Goal: Task Accomplishment & Management: Use online tool/utility

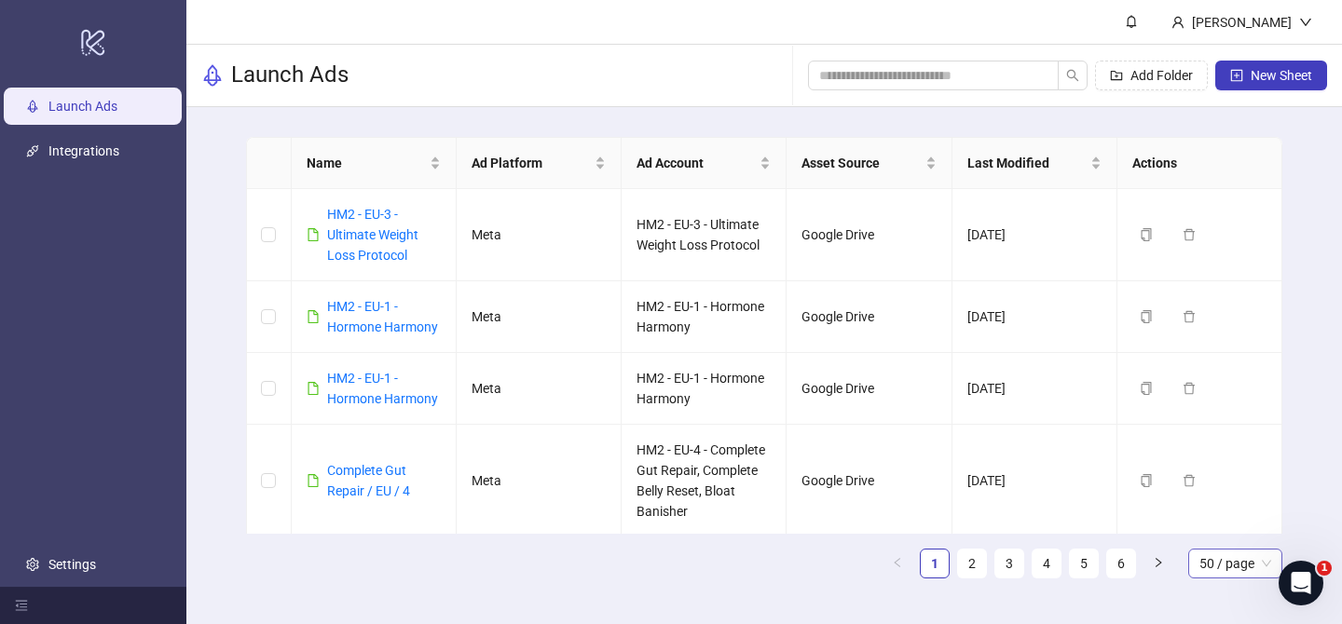
click at [1229, 553] on span "50 / page" at bounding box center [1235, 564] width 72 height 28
click at [1223, 529] on div "100 / page" at bounding box center [1235, 526] width 64 height 20
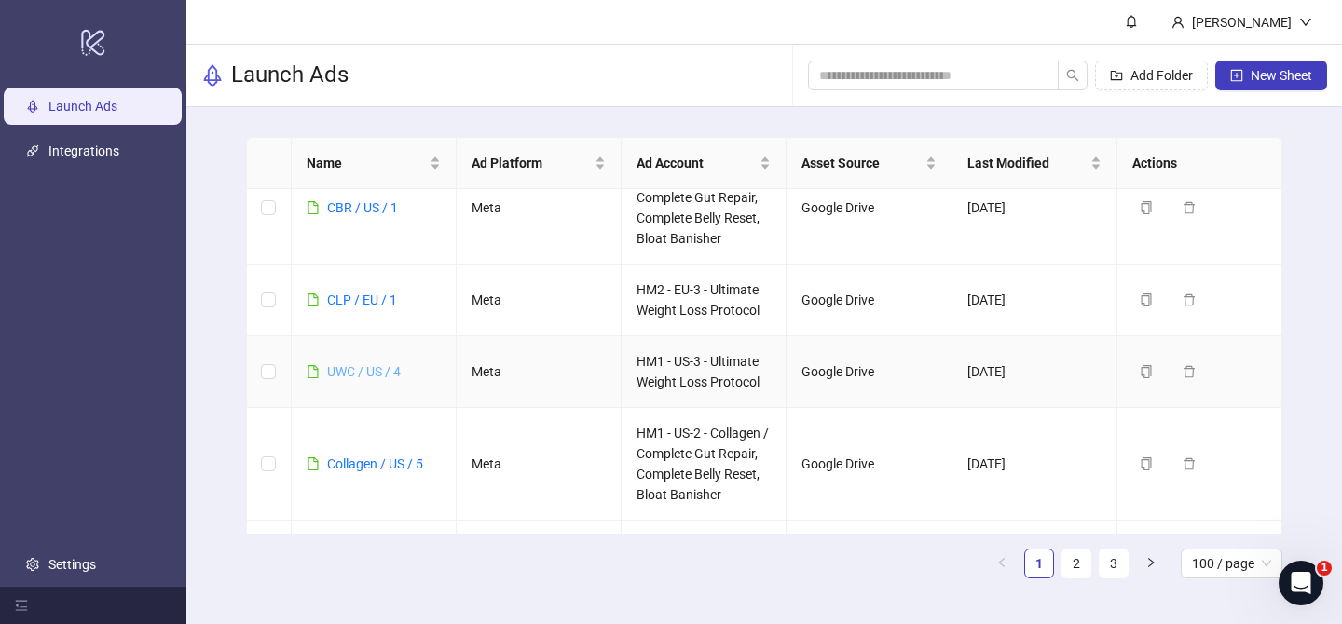
click at [355, 365] on link "UWC / US / 4" at bounding box center [364, 371] width 74 height 15
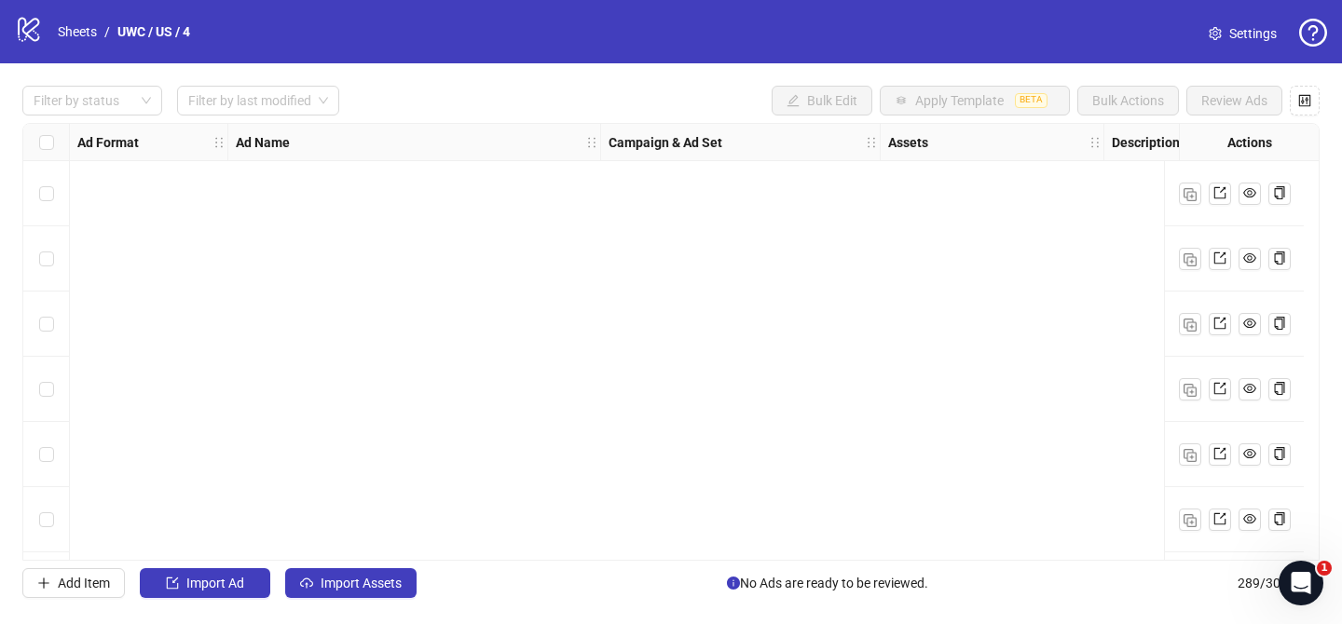
scroll to position [5379, 0]
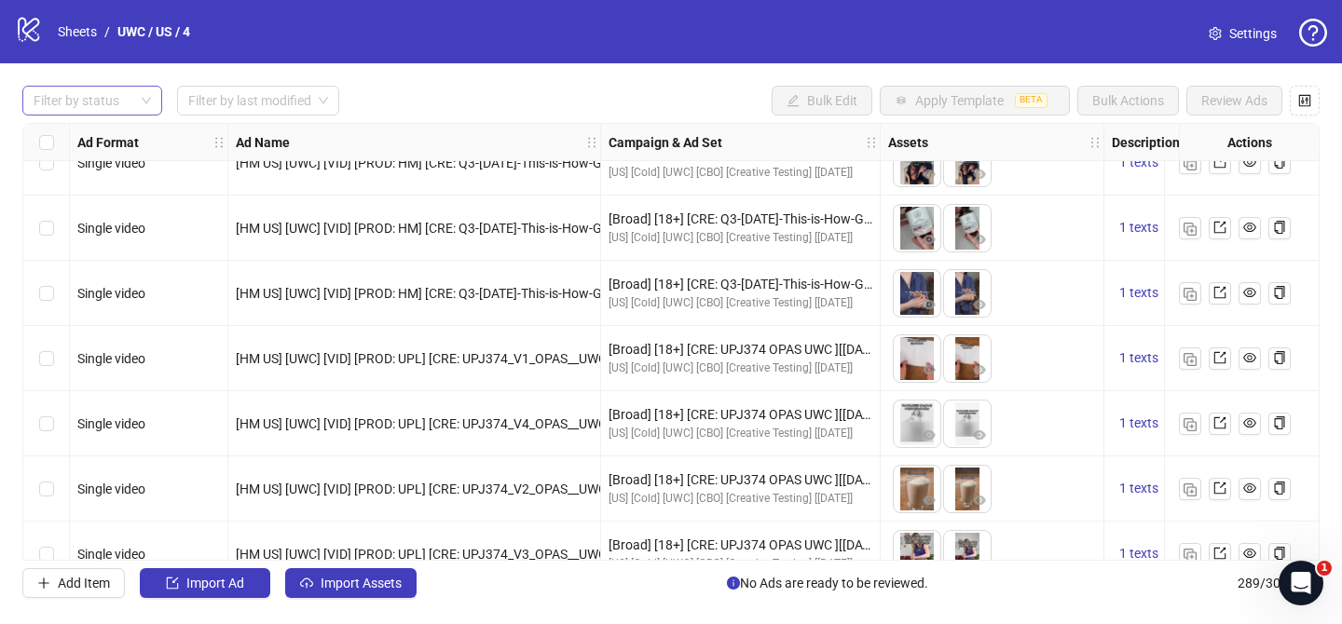
click at [103, 86] on div "Filter by status" at bounding box center [92, 101] width 140 height 30
click at [91, 135] on div "Draft" at bounding box center [92, 139] width 110 height 20
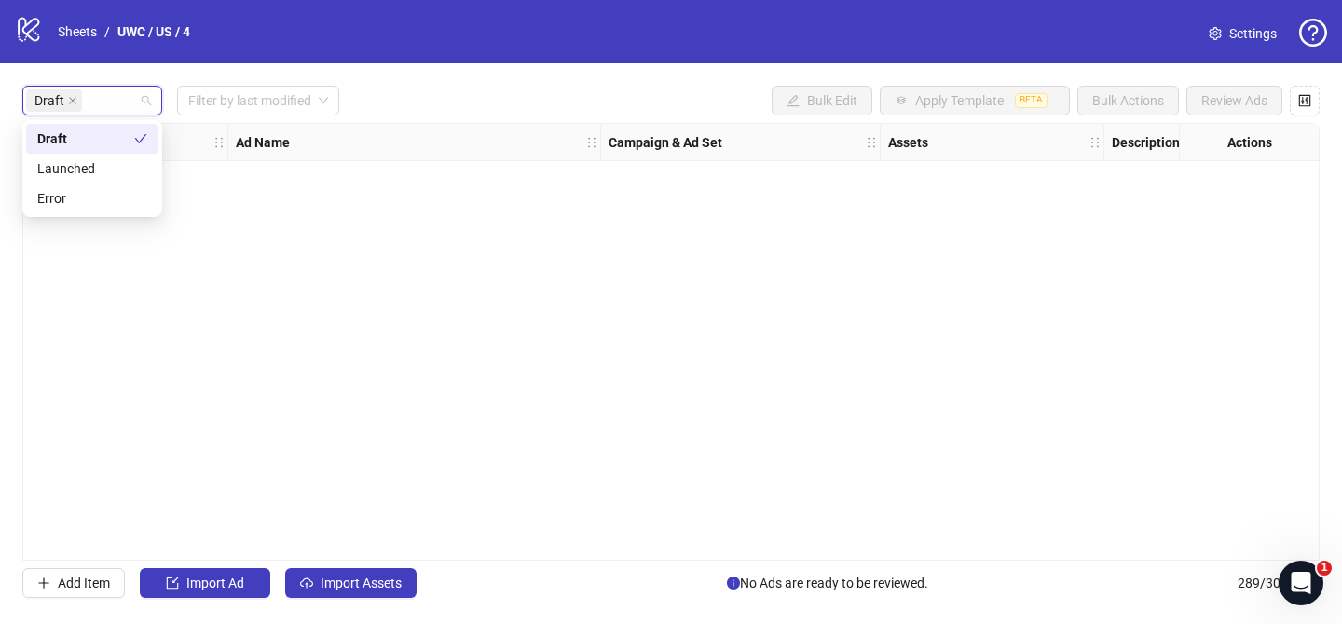
scroll to position [0, 0]
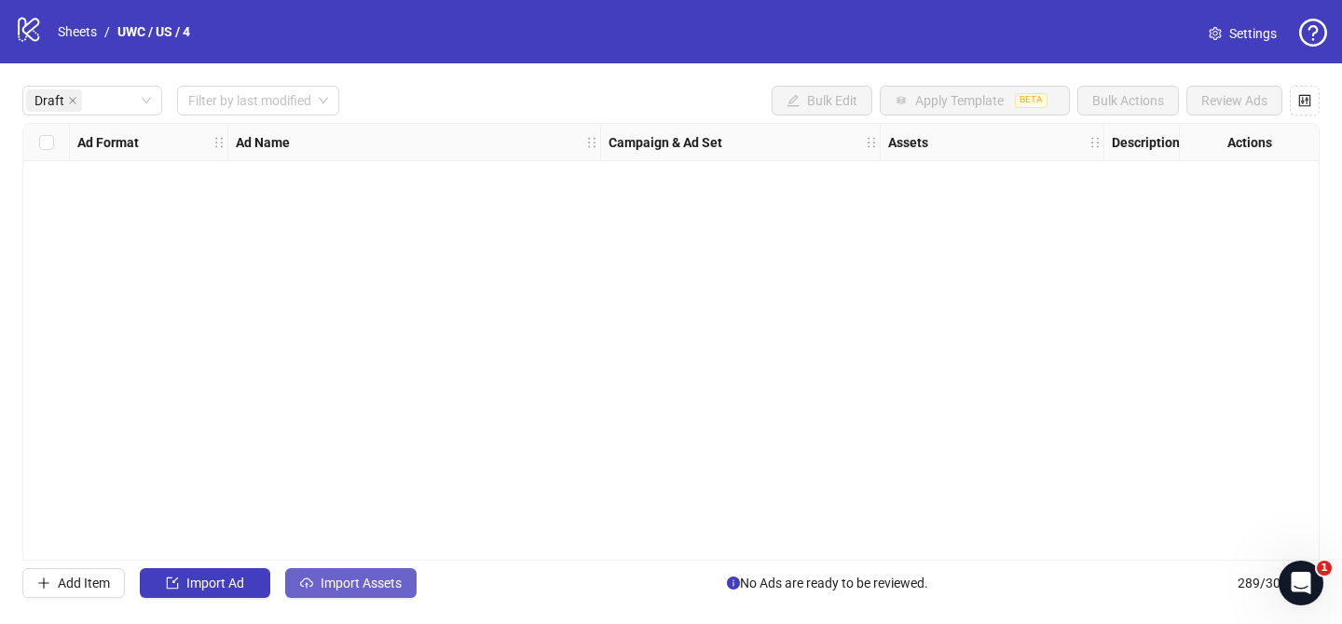
click at [376, 573] on button "Import Assets" at bounding box center [350, 583] width 131 height 30
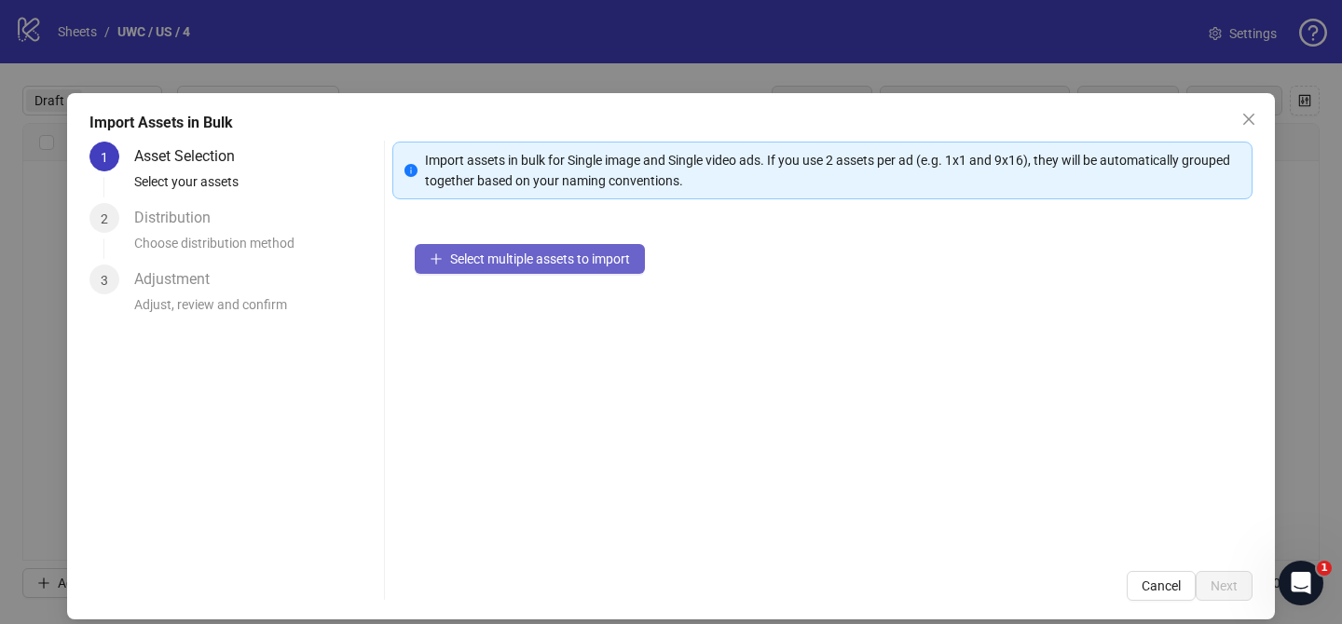
click at [557, 264] on span "Select multiple assets to import" at bounding box center [540, 259] width 180 height 15
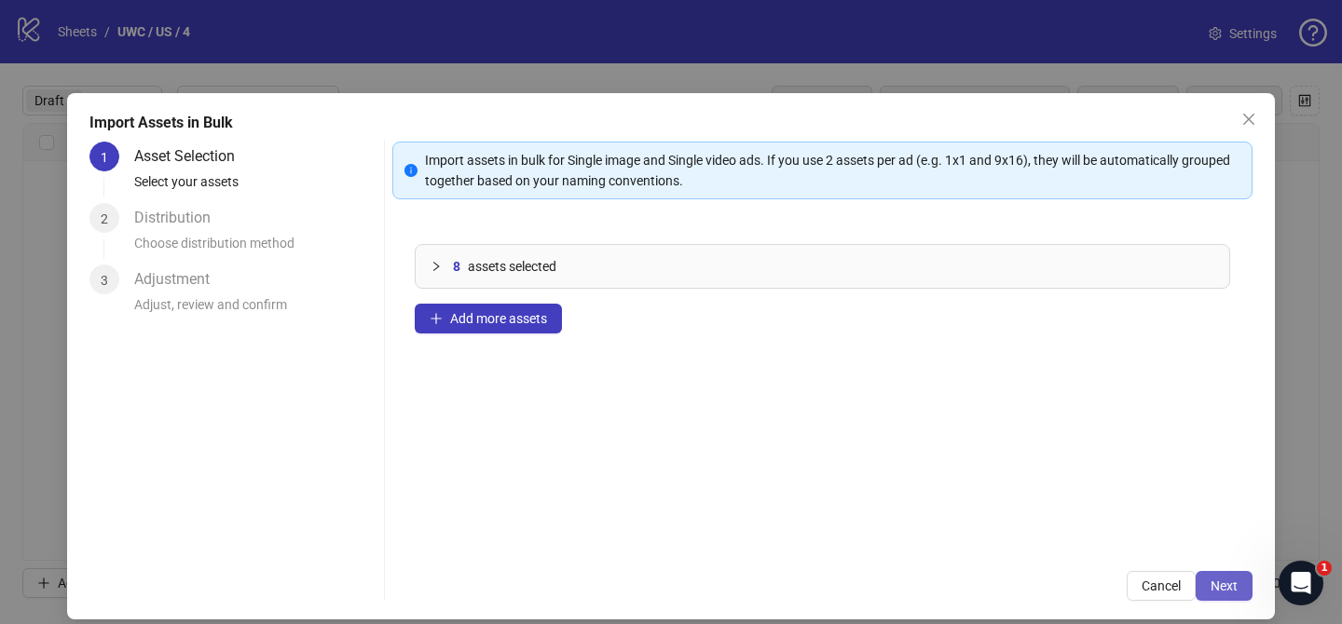
click at [1230, 588] on span "Next" at bounding box center [1223, 586] width 27 height 15
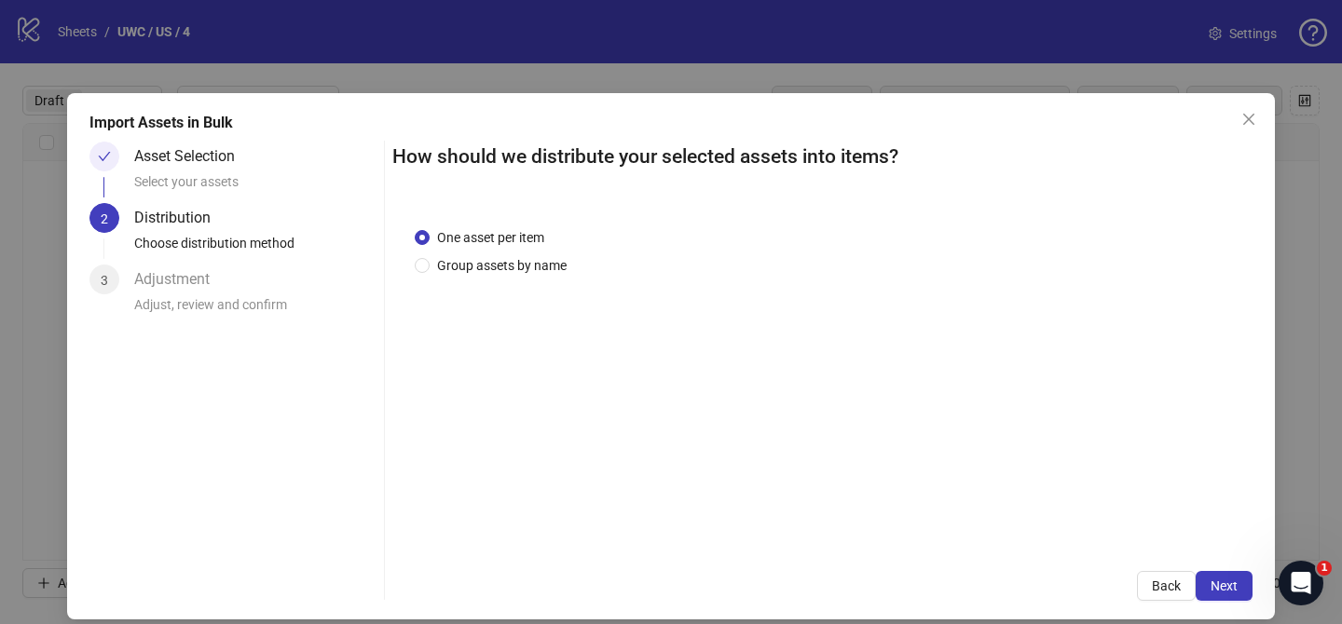
click at [506, 279] on div "One asset per item Group assets by name" at bounding box center [822, 377] width 860 height 345
click at [506, 276] on div "One asset per item Group assets by name" at bounding box center [822, 377] width 860 height 345
click at [510, 266] on span "Group assets by name" at bounding box center [502, 265] width 144 height 20
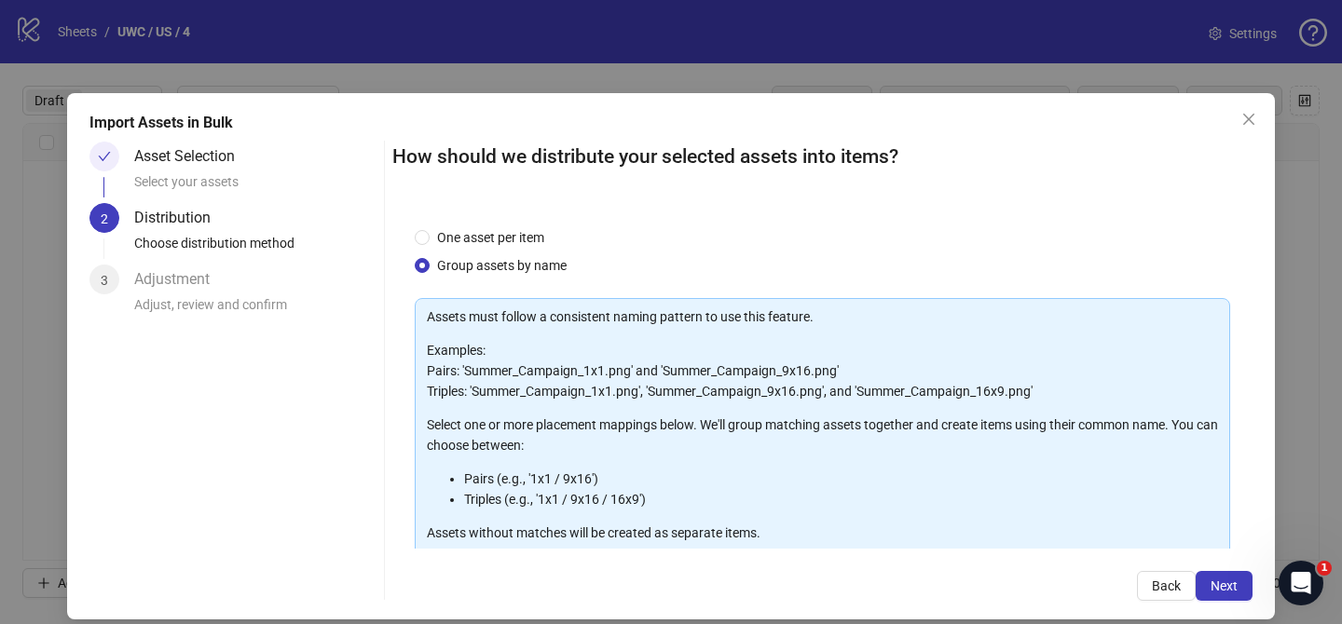
scroll to position [201, 0]
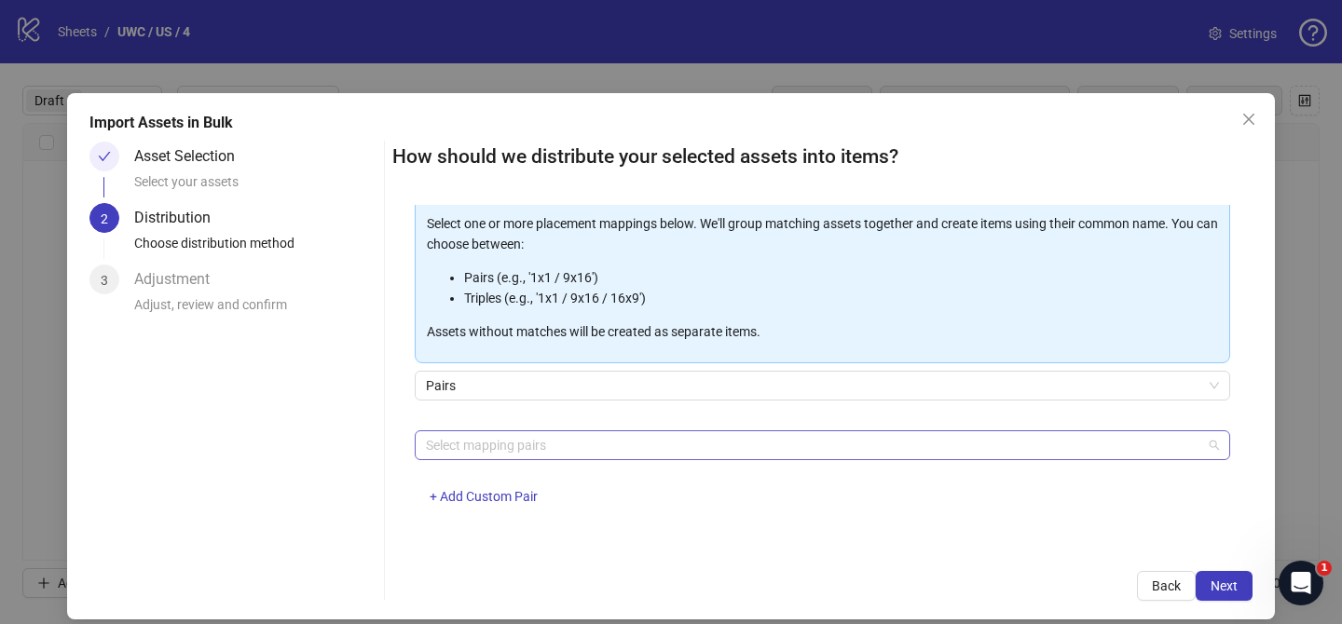
click at [515, 455] on div at bounding box center [812, 445] width 788 height 26
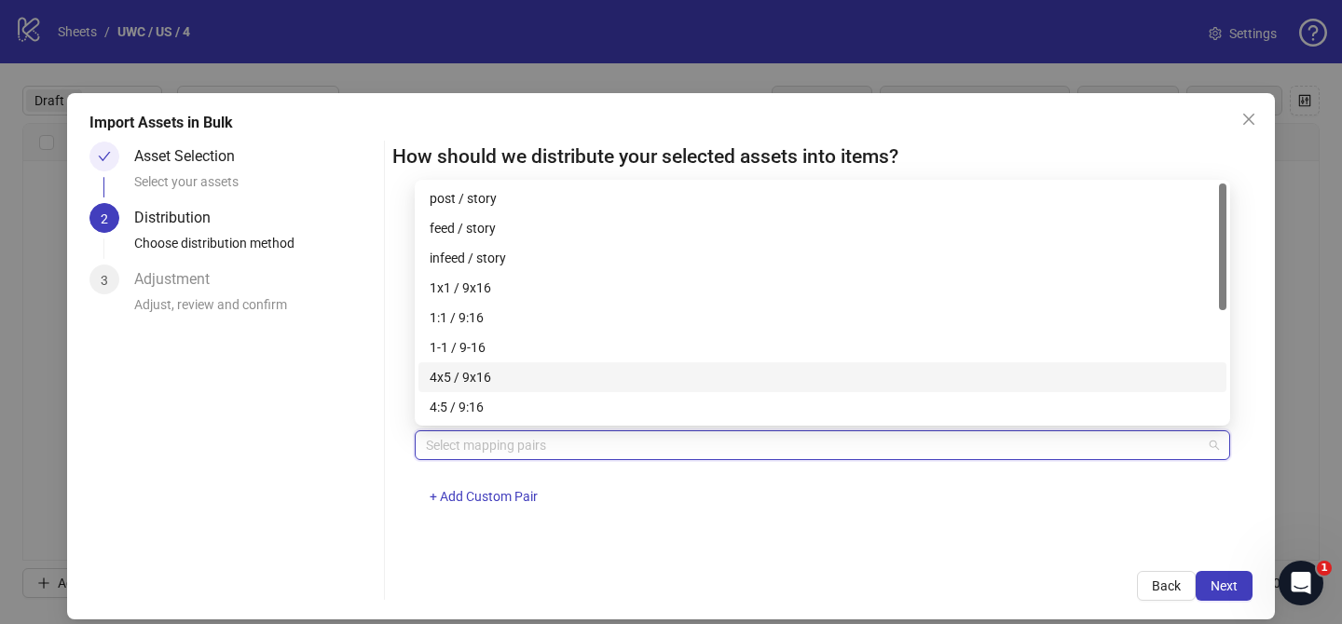
click at [544, 373] on div "4x5 / 9x16" at bounding box center [822, 377] width 785 height 20
click at [1242, 581] on button "Next" at bounding box center [1223, 586] width 57 height 30
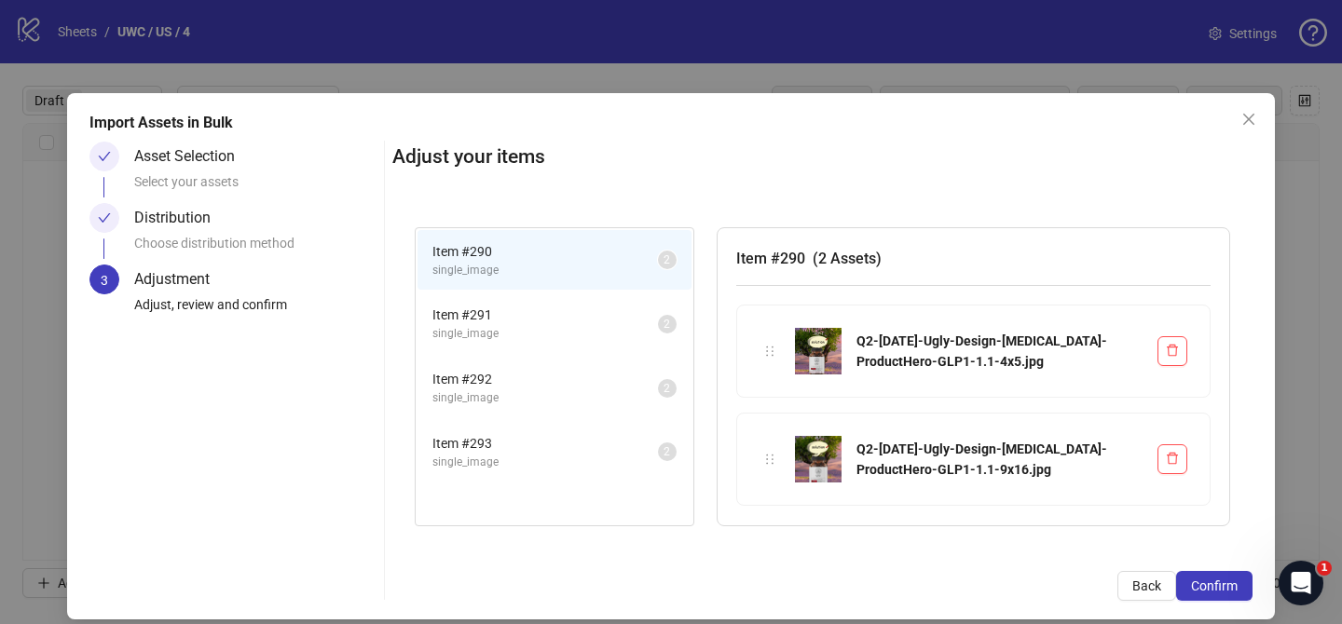
click at [1242, 581] on button "Confirm" at bounding box center [1214, 586] width 76 height 30
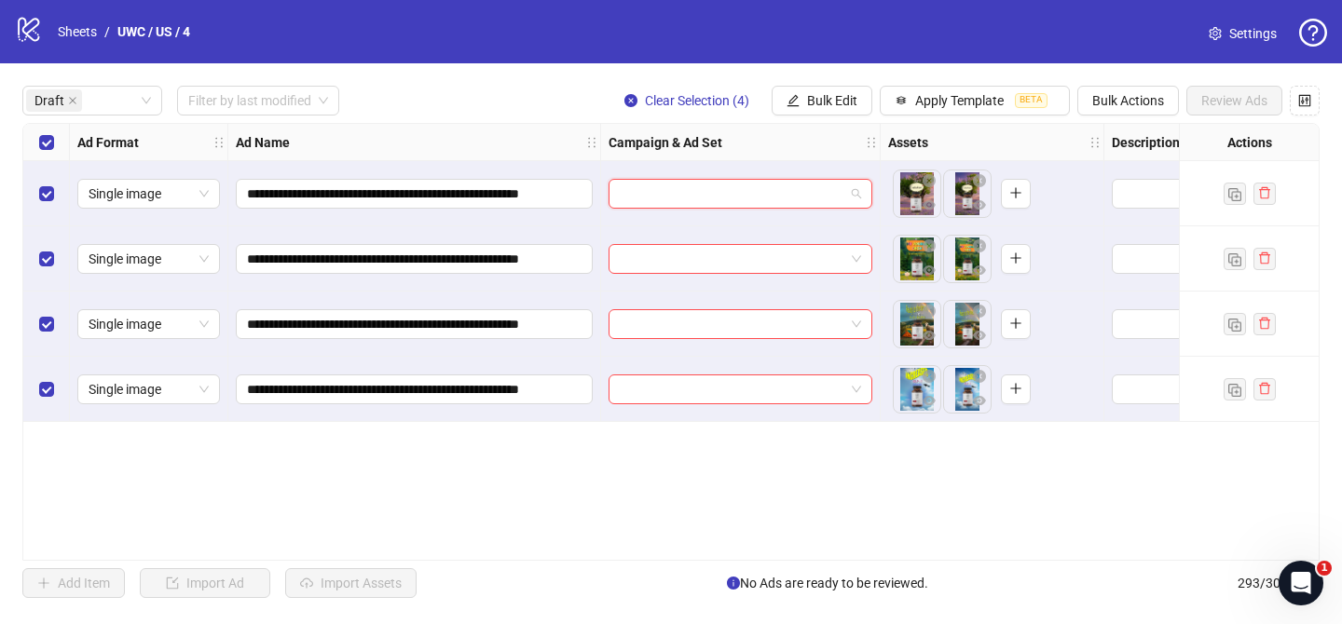
click at [682, 192] on input "search" at bounding box center [732, 194] width 225 height 28
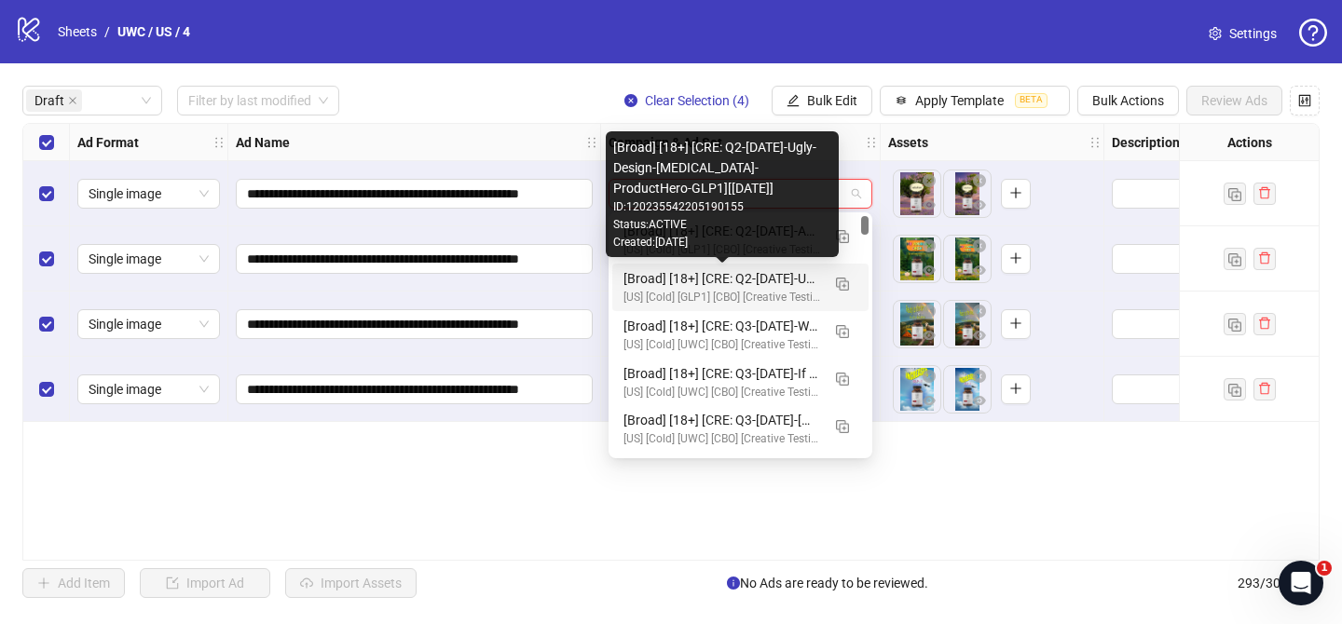
click at [738, 280] on div "[Broad] [18+] [CRE: Q2-[DATE]-Ugly-Design-[MEDICAL_DATA]-ProductHero-GLP1][[DAT…" at bounding box center [721, 278] width 197 height 20
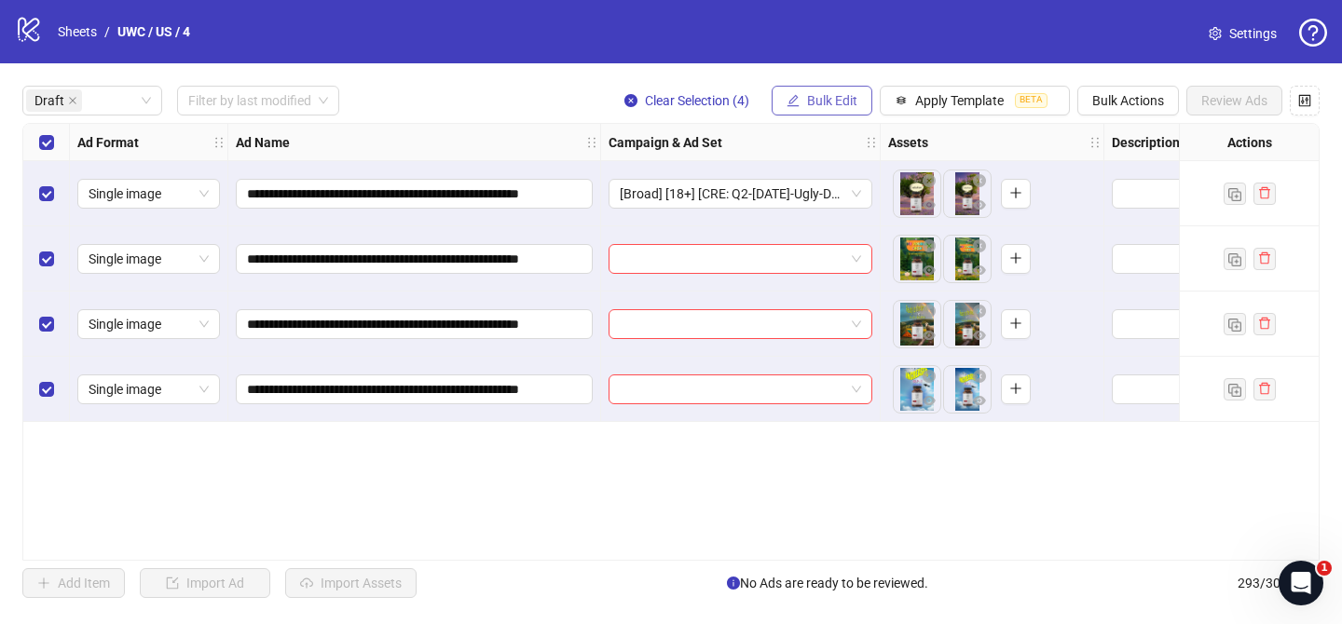
click at [818, 103] on span "Bulk Edit" at bounding box center [832, 100] width 50 height 15
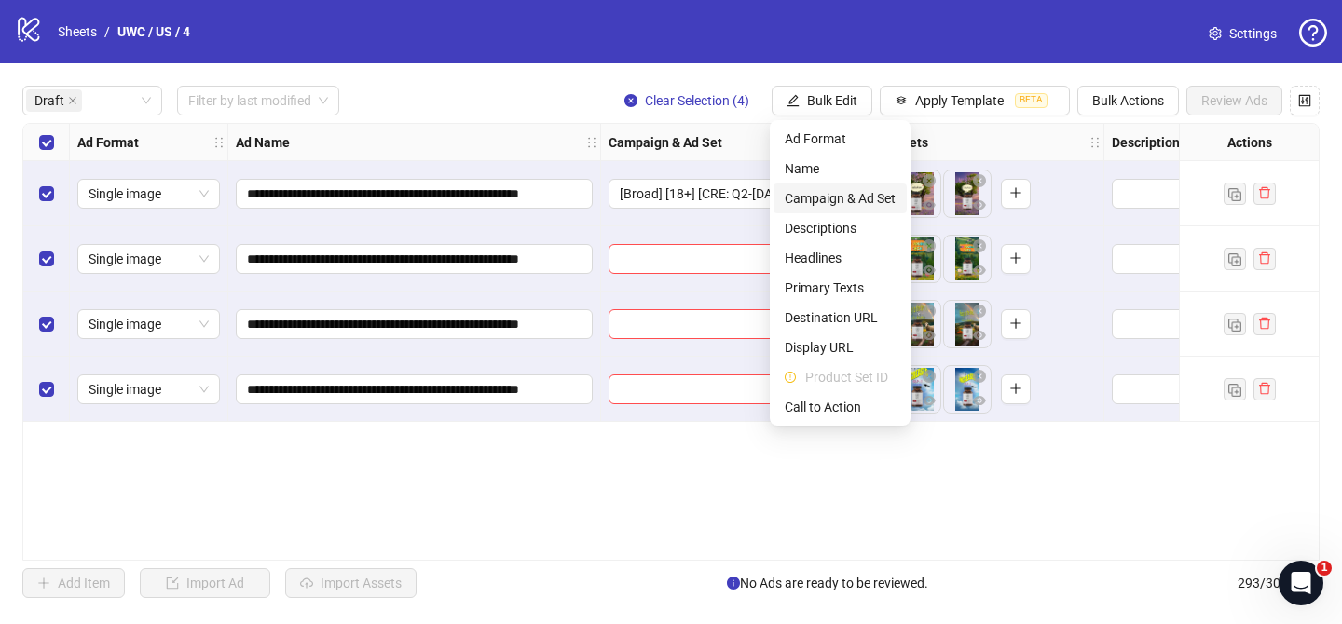
click at [848, 206] on span "Campaign & Ad Set" at bounding box center [840, 198] width 111 height 20
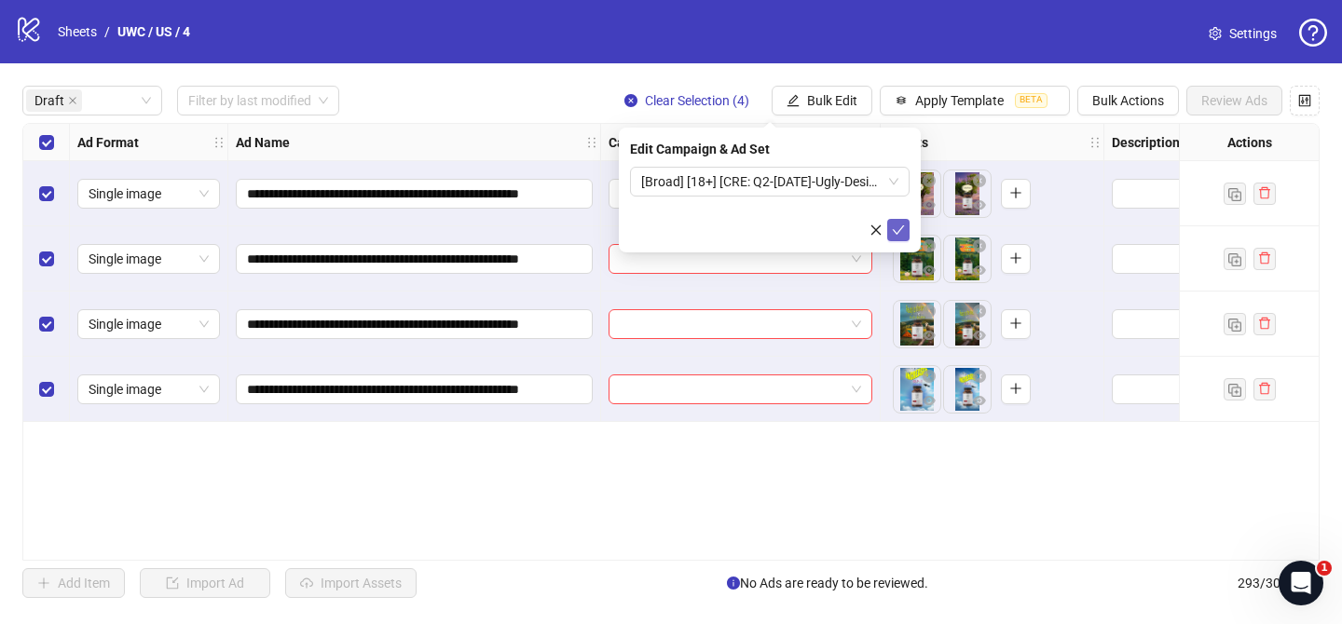
click at [903, 227] on icon "check" at bounding box center [898, 230] width 13 height 13
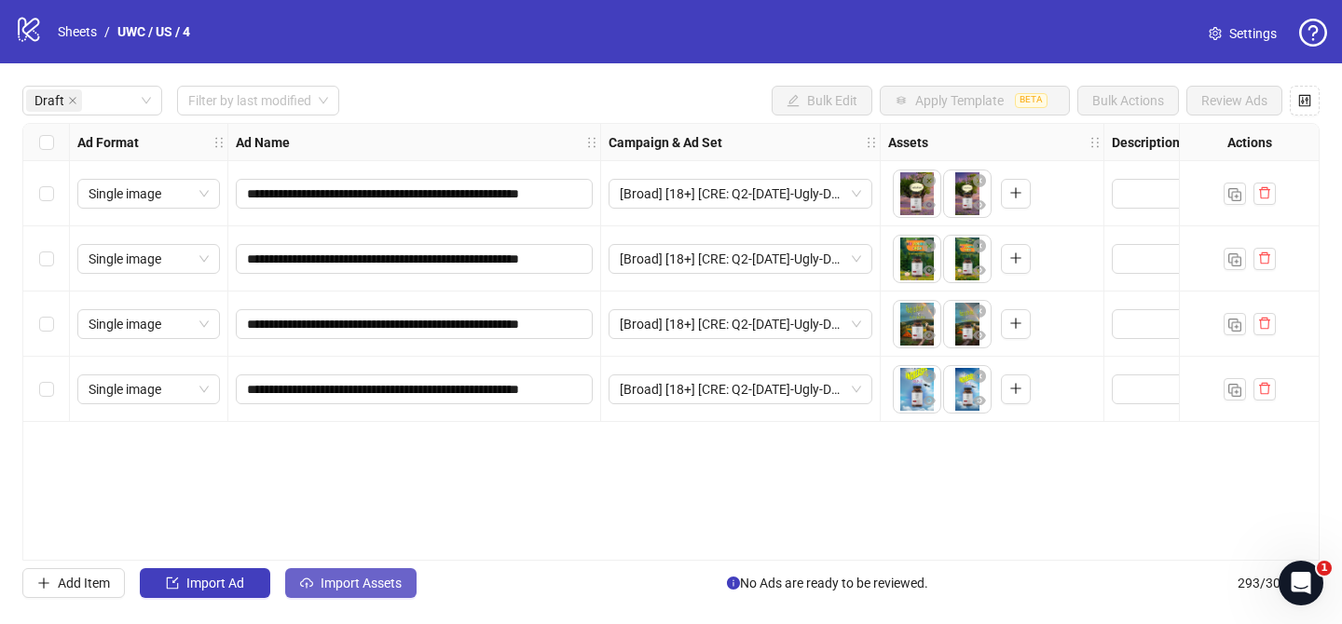
click at [383, 596] on button "Import Assets" at bounding box center [350, 583] width 131 height 30
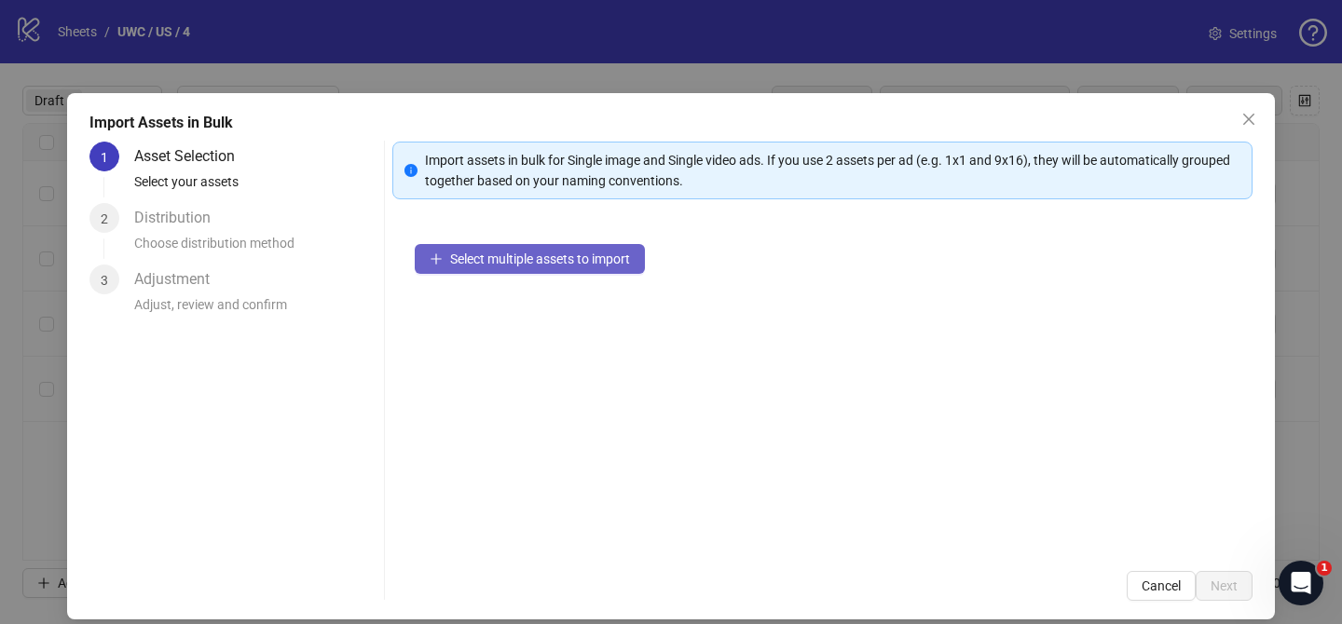
click at [595, 254] on span "Select multiple assets to import" at bounding box center [540, 259] width 180 height 15
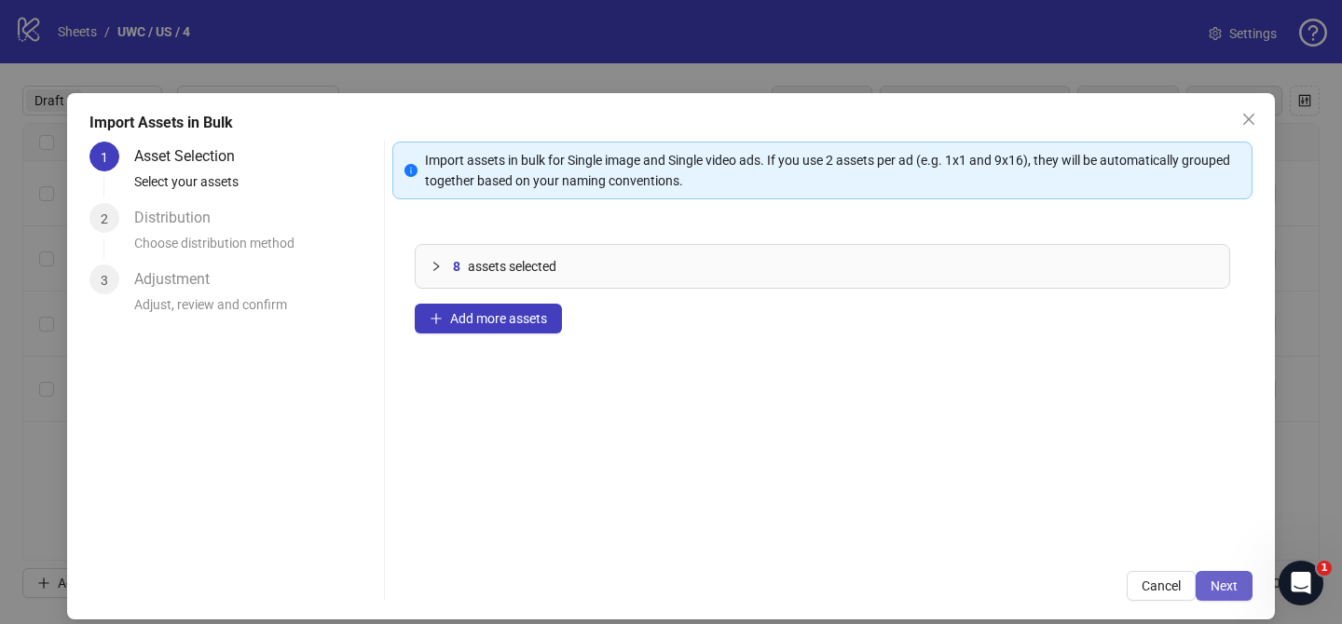
click at [1222, 584] on span "Next" at bounding box center [1223, 586] width 27 height 15
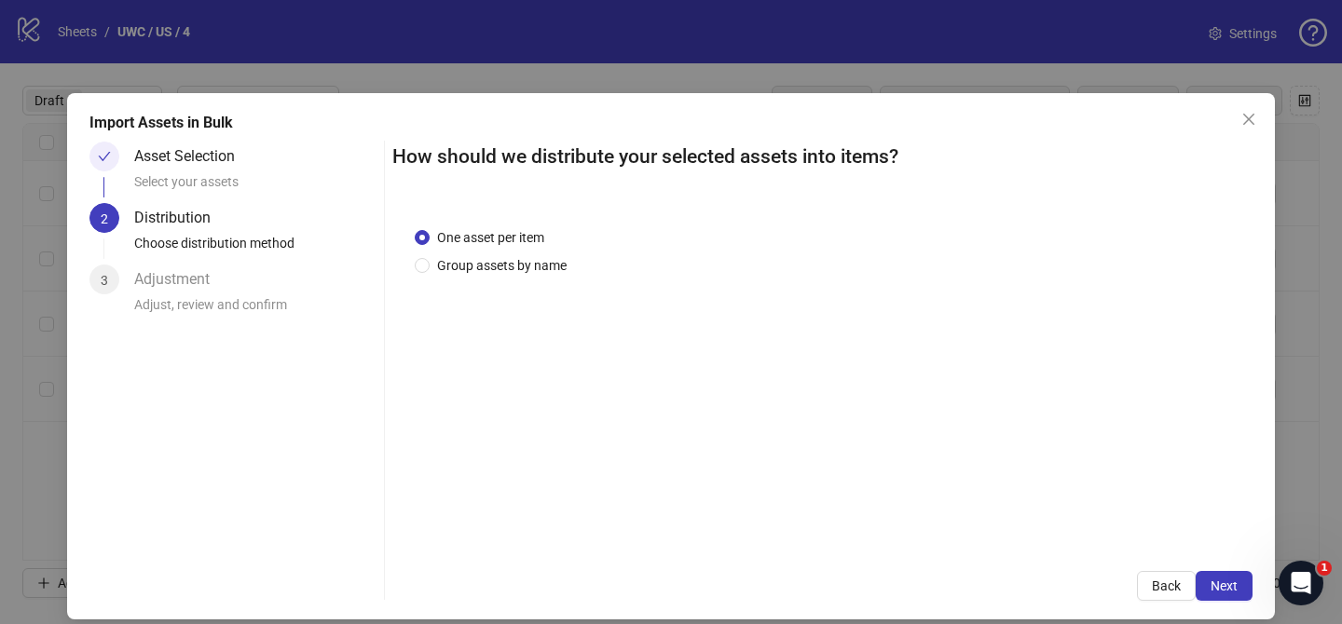
click at [501, 275] on div "One asset per item Group assets by name" at bounding box center [822, 377] width 860 height 345
click at [504, 270] on span "Group assets by name" at bounding box center [502, 265] width 144 height 20
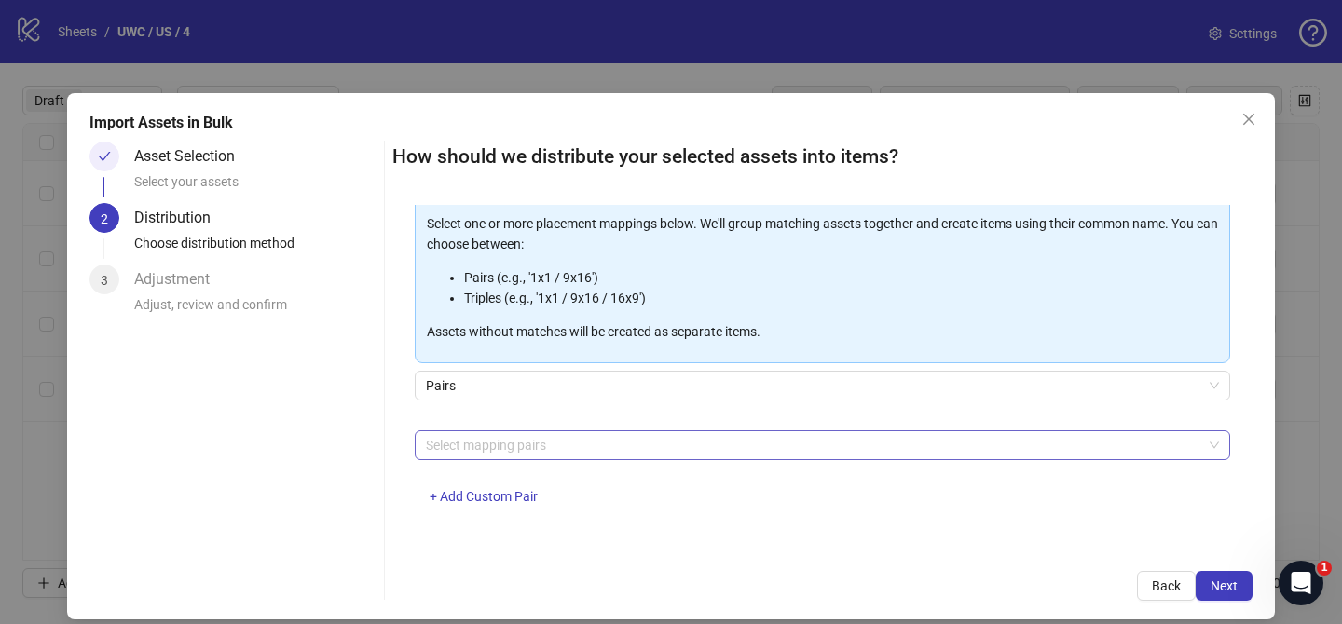
click at [524, 444] on div at bounding box center [812, 445] width 788 height 26
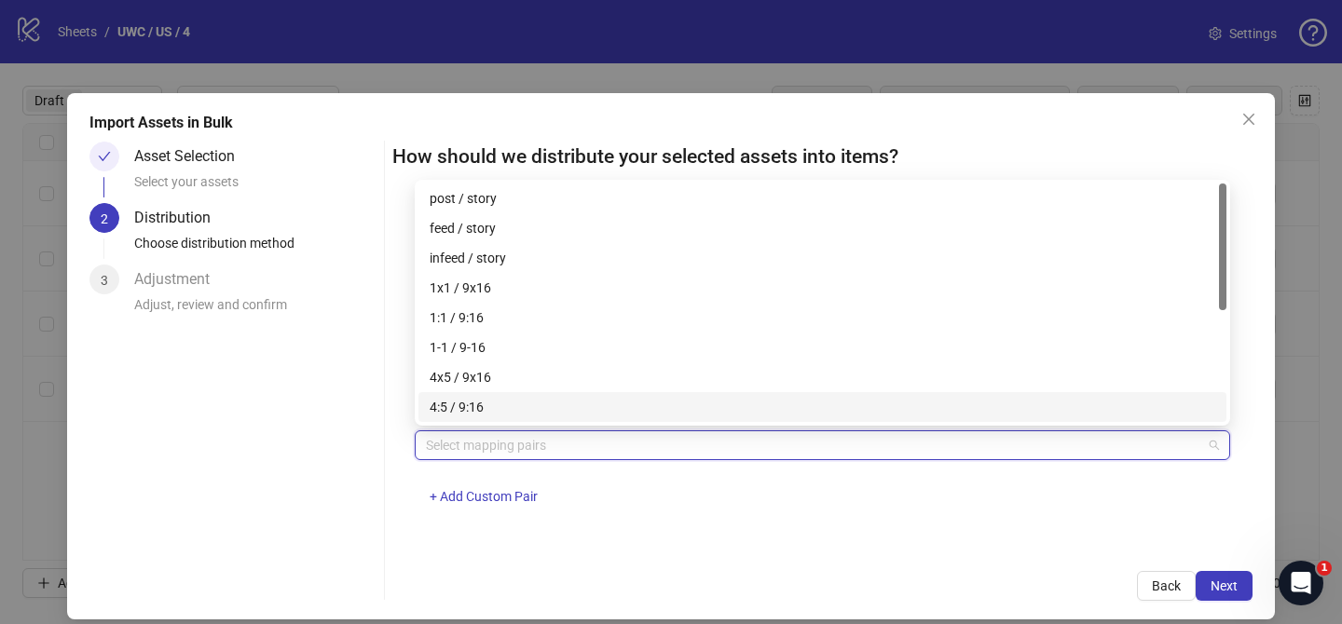
click at [521, 390] on div "4x5 / 9x16" at bounding box center [822, 377] width 808 height 30
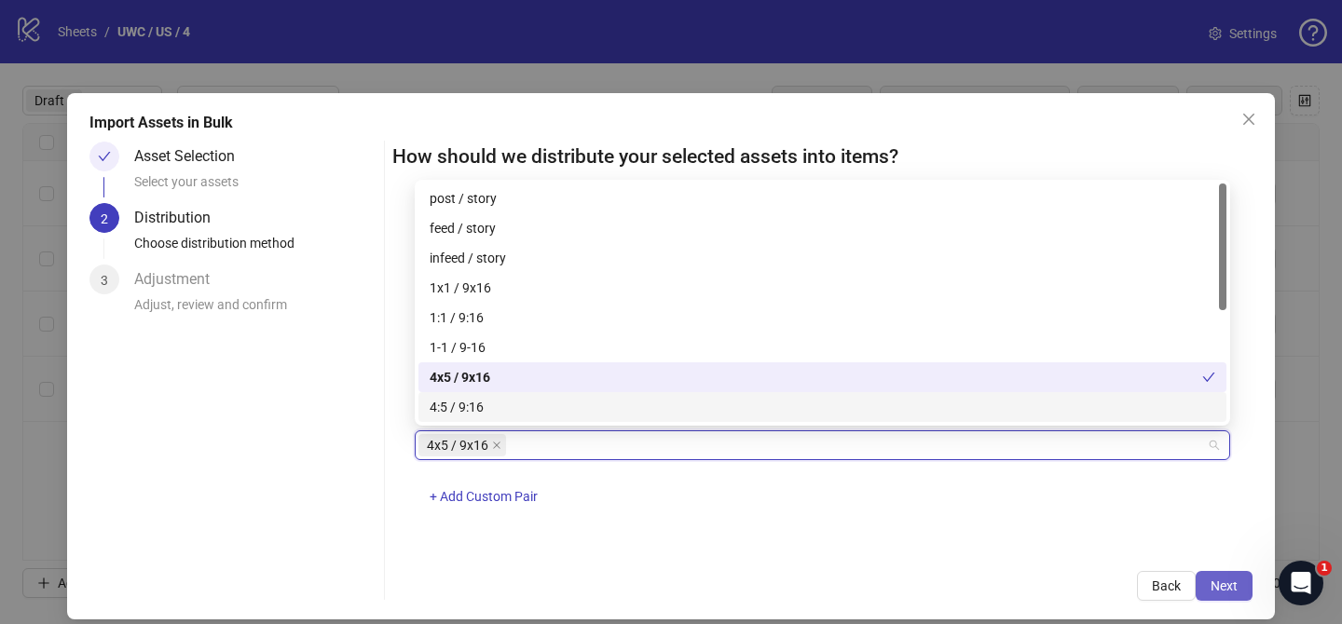
click at [1239, 589] on button "Next" at bounding box center [1223, 586] width 57 height 30
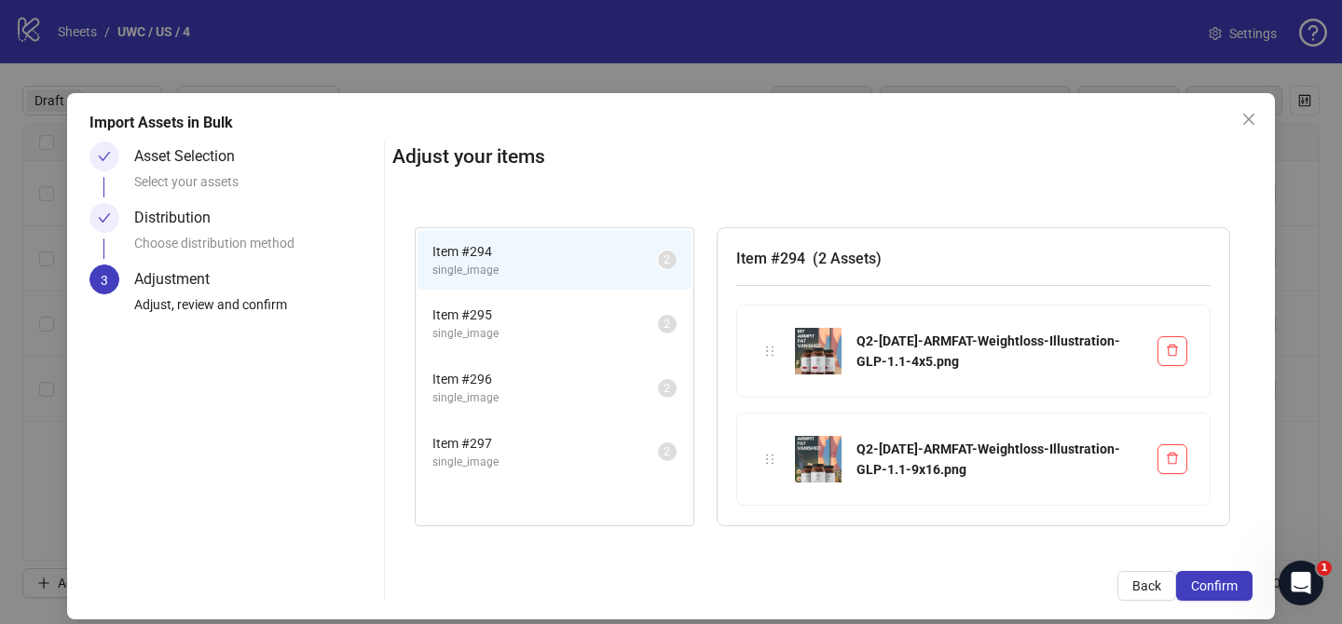
click at [1239, 589] on button "Confirm" at bounding box center [1214, 586] width 76 height 30
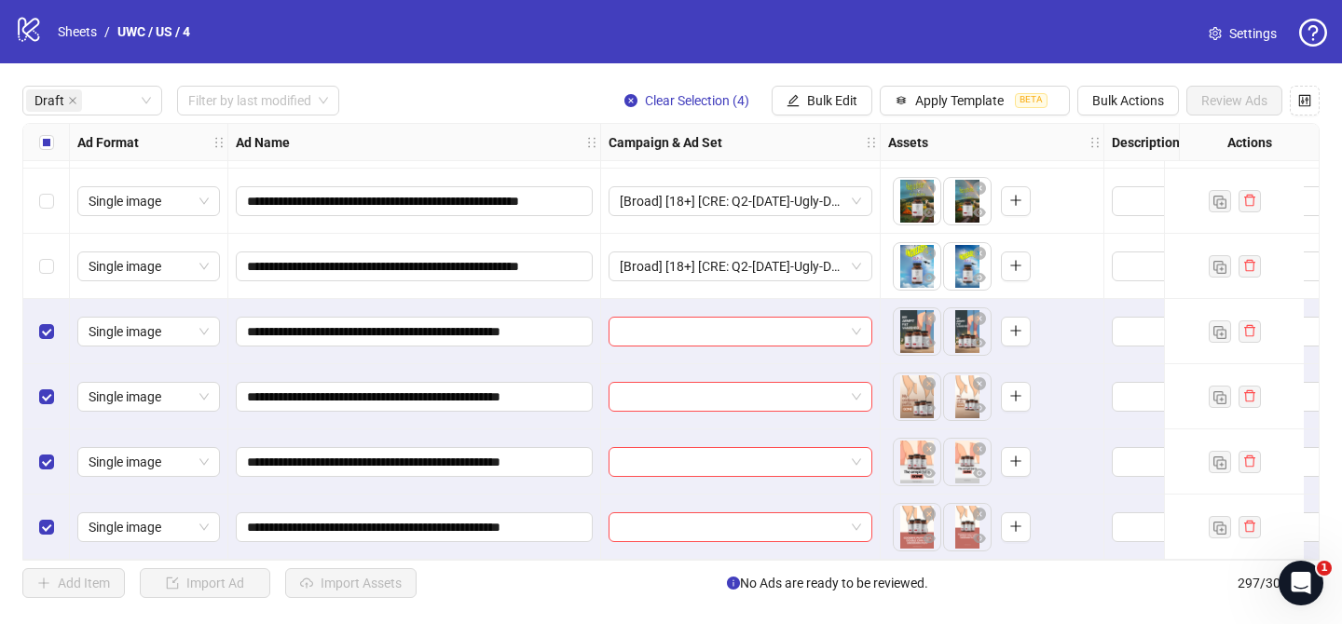
scroll to position [130, 0]
click at [676, 327] on input "search" at bounding box center [732, 332] width 225 height 28
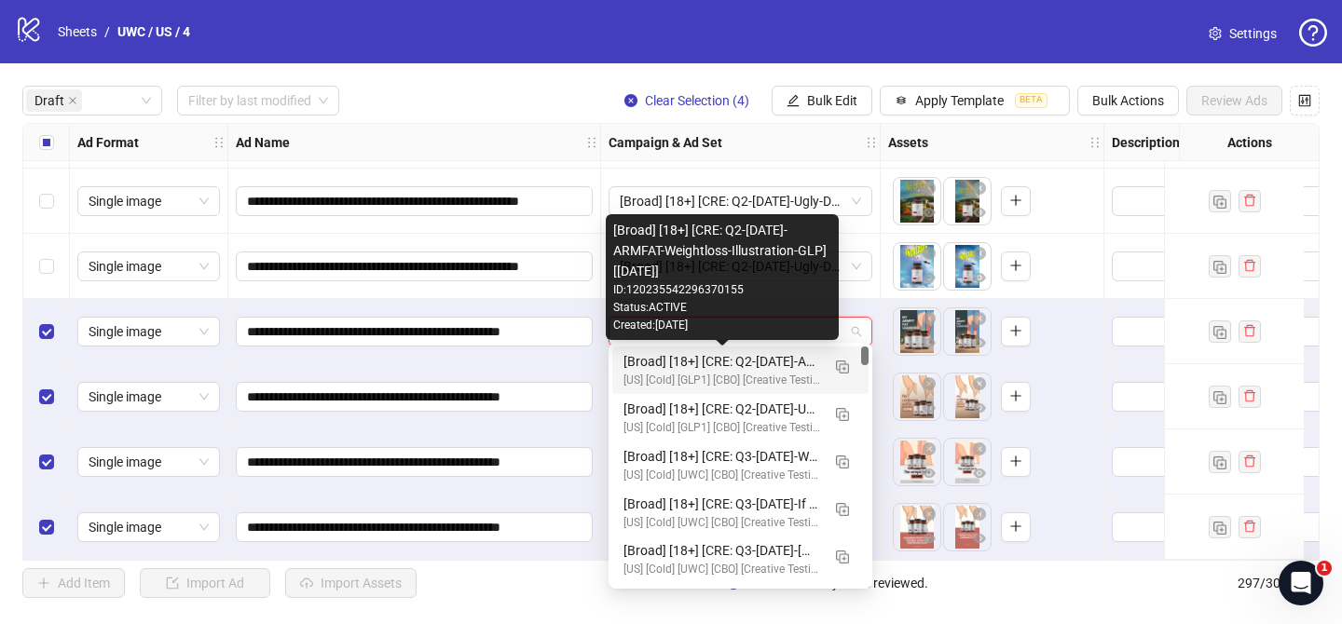
click at [725, 368] on div "[Broad] [18+] [CRE: Q2-[DATE]-ARMFAT-Weightloss-Illustration-GLP][[DATE]]" at bounding box center [721, 361] width 197 height 20
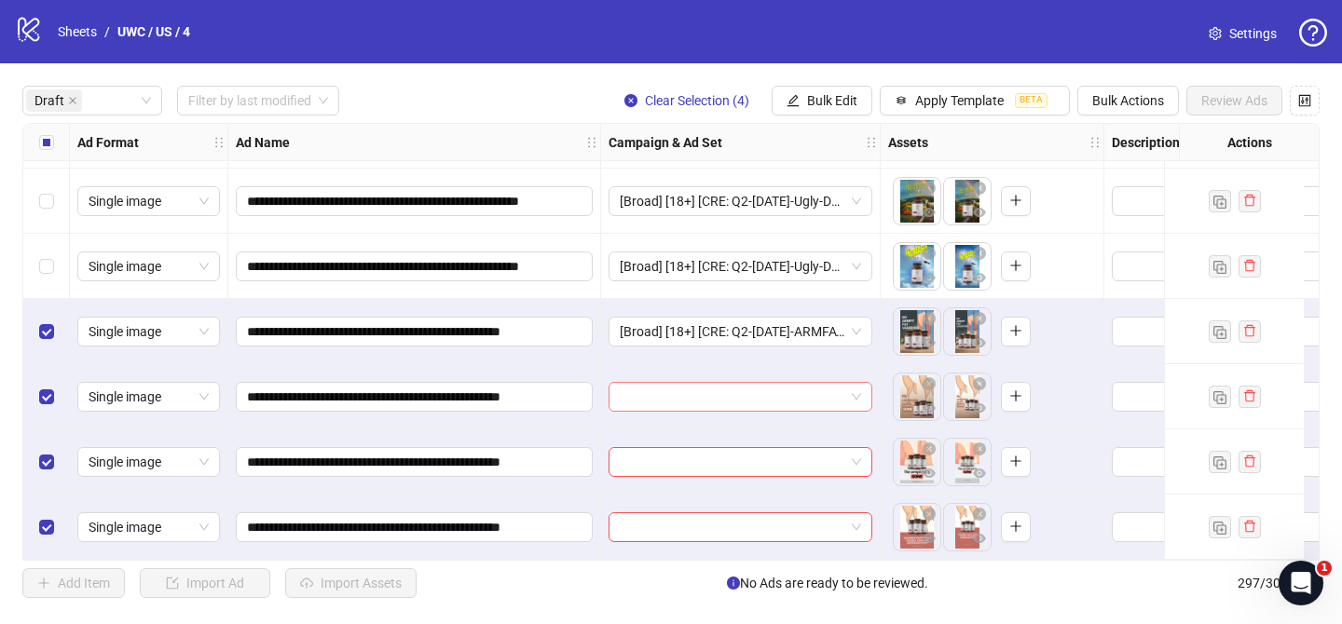
click at [739, 389] on input "search" at bounding box center [732, 397] width 225 height 28
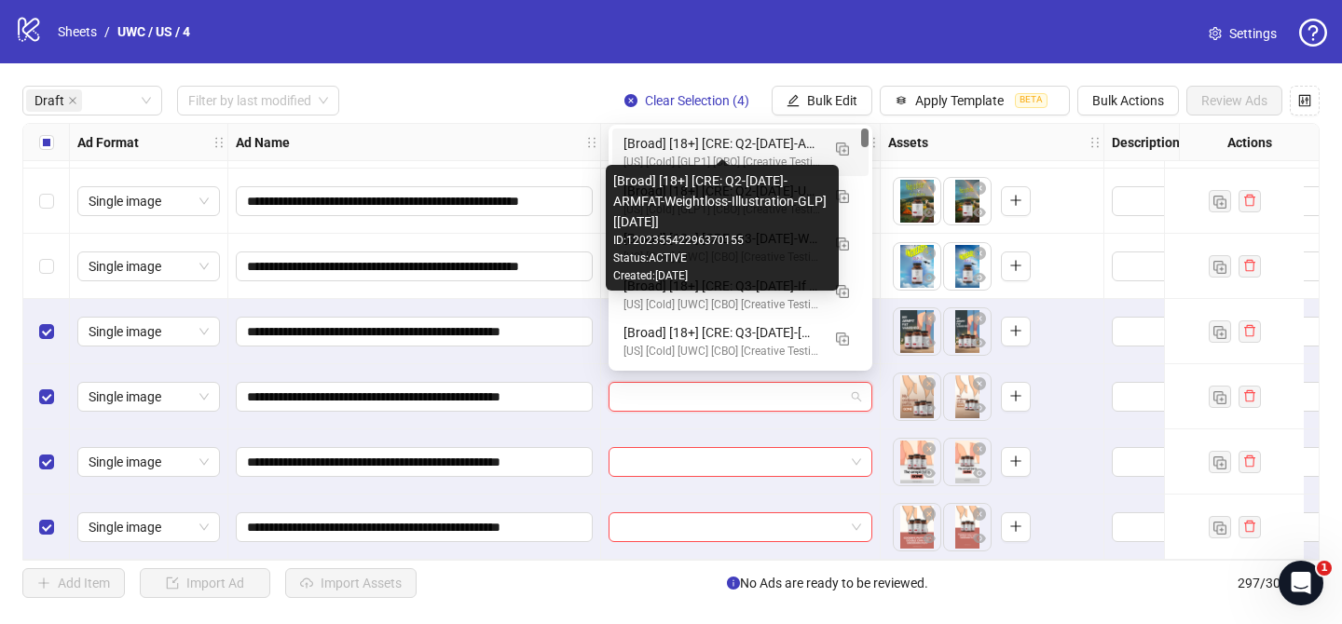
click at [779, 148] on div "[Broad] [18+] [CRE: Q2-[DATE]-ARMFAT-Weightloss-Illustration-GLP][[DATE]]" at bounding box center [721, 143] width 197 height 20
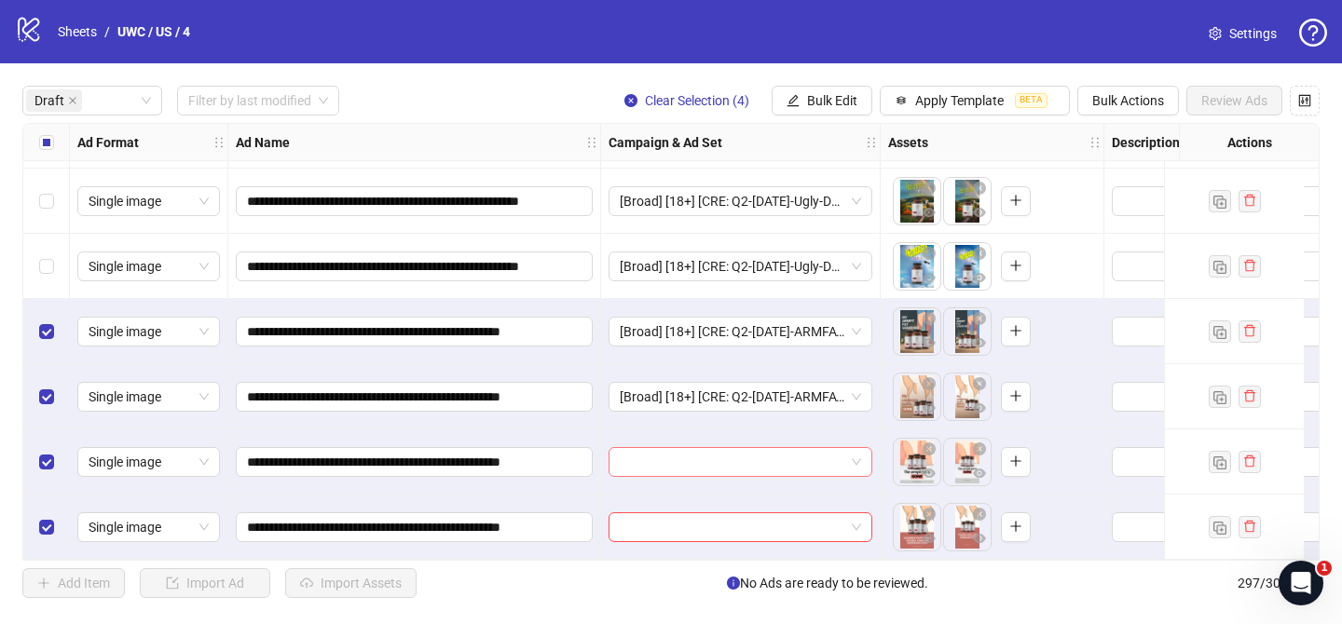
click at [758, 458] on input "search" at bounding box center [732, 462] width 225 height 28
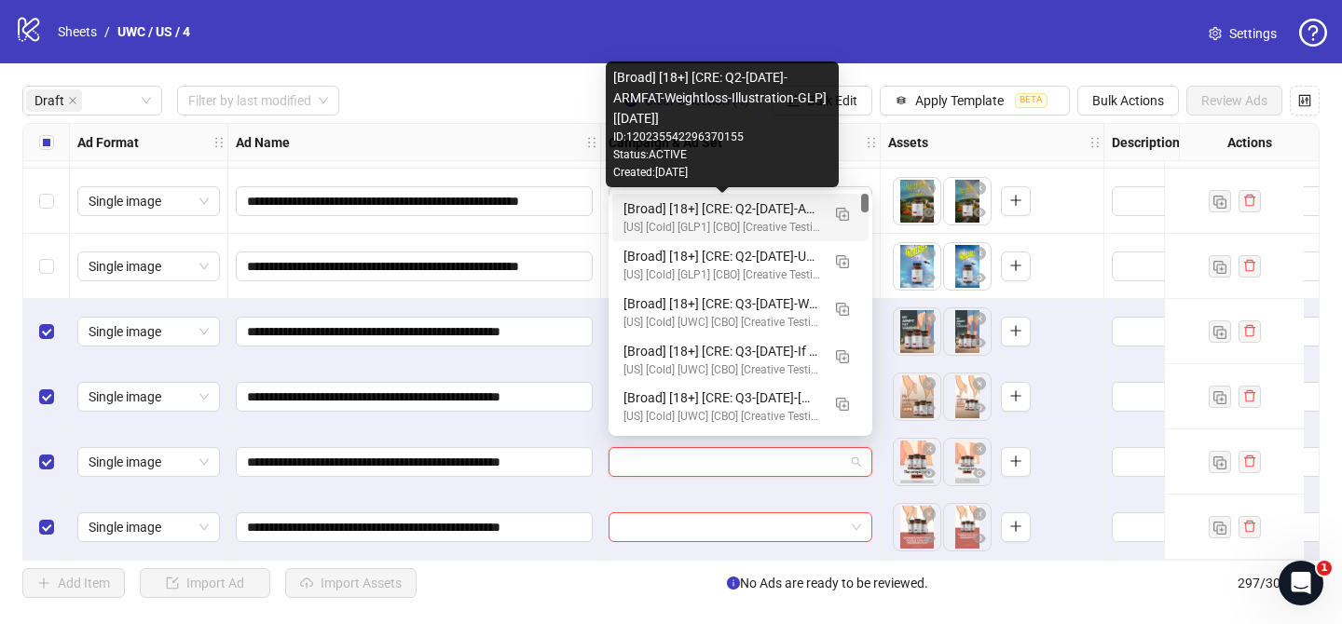
click at [791, 199] on div "[Broad] [18+] [CRE: Q2-[DATE]-ARMFAT-Weightloss-Illustration-GLP][[DATE]]" at bounding box center [721, 208] width 197 height 20
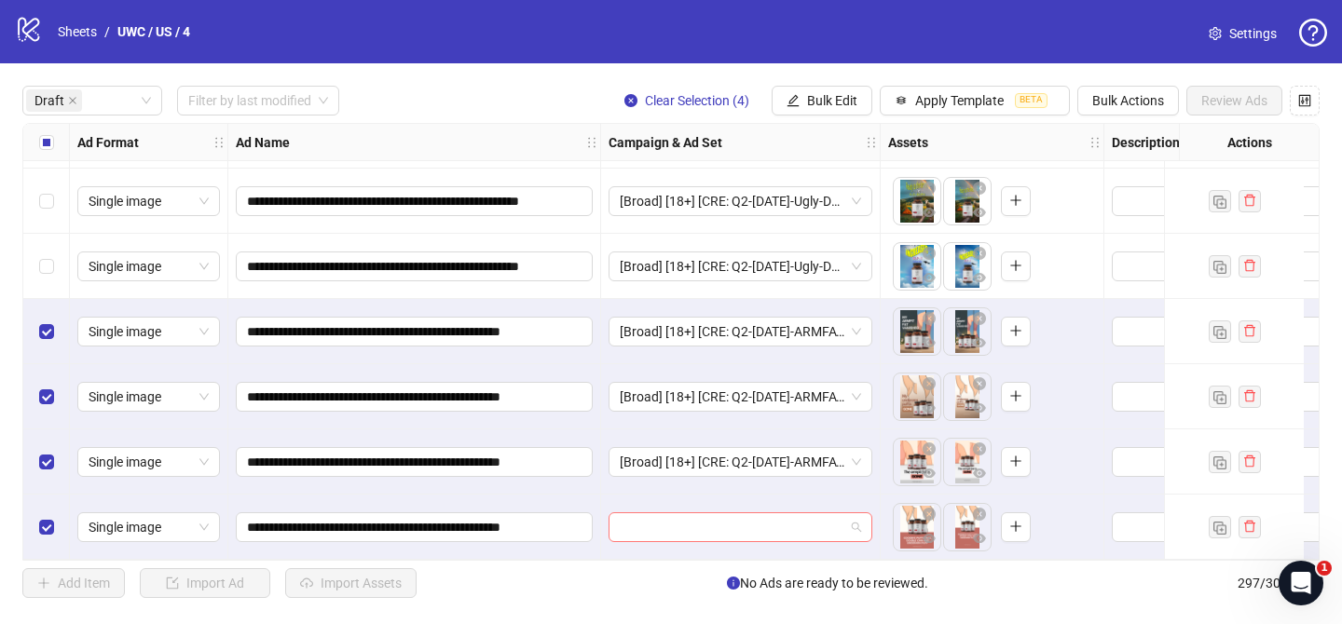
click at [776, 518] on input "search" at bounding box center [732, 527] width 225 height 28
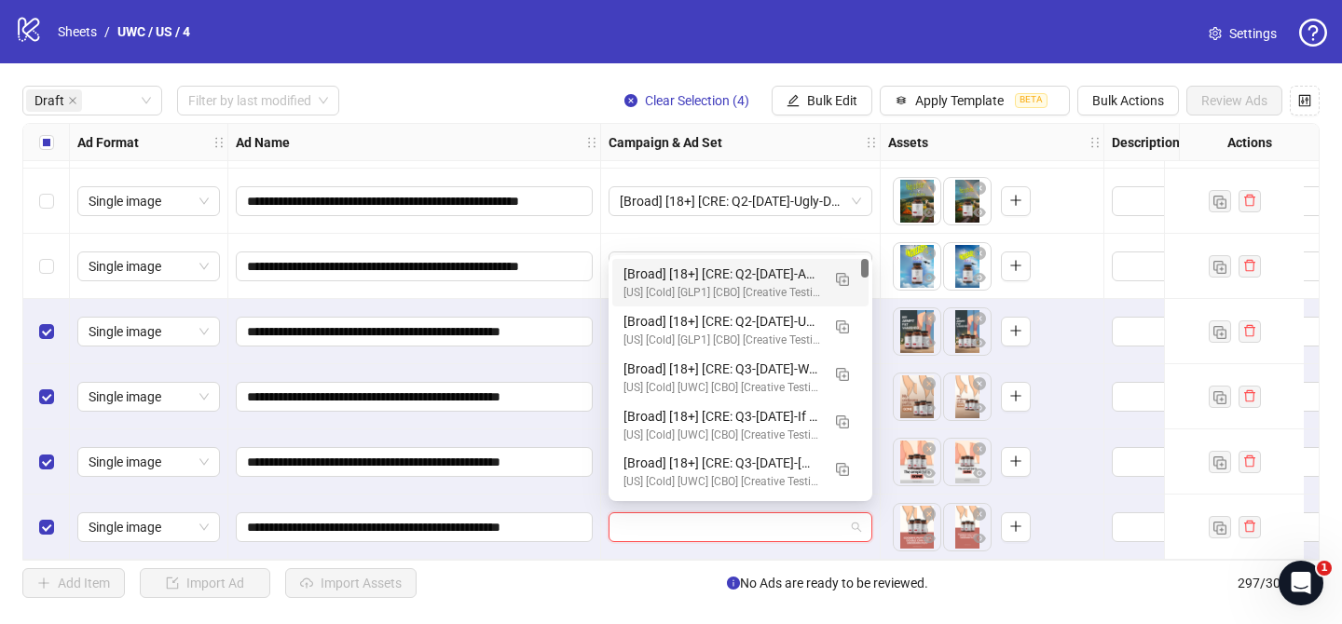
click at [782, 279] on div "[Broad] [18+] [CRE: Q2-[DATE]-ARMFAT-Weightloss-Illustration-GLP][[DATE]]" at bounding box center [721, 274] width 197 height 20
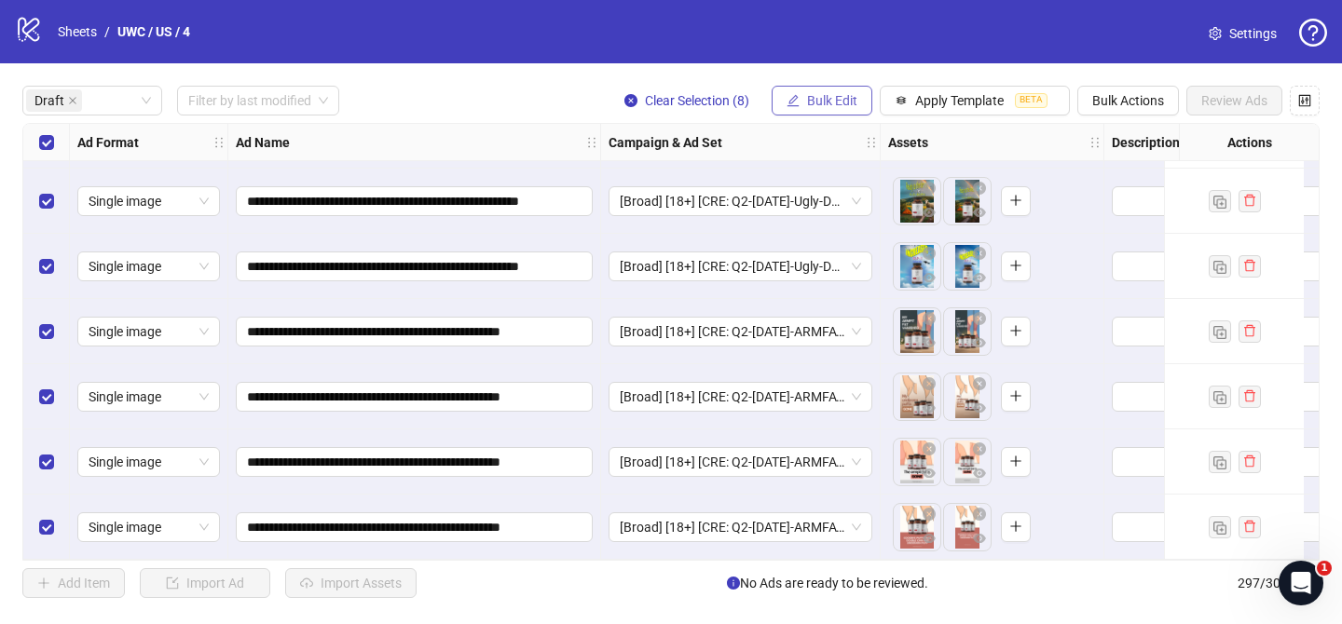
click at [826, 90] on button "Bulk Edit" at bounding box center [822, 101] width 101 height 30
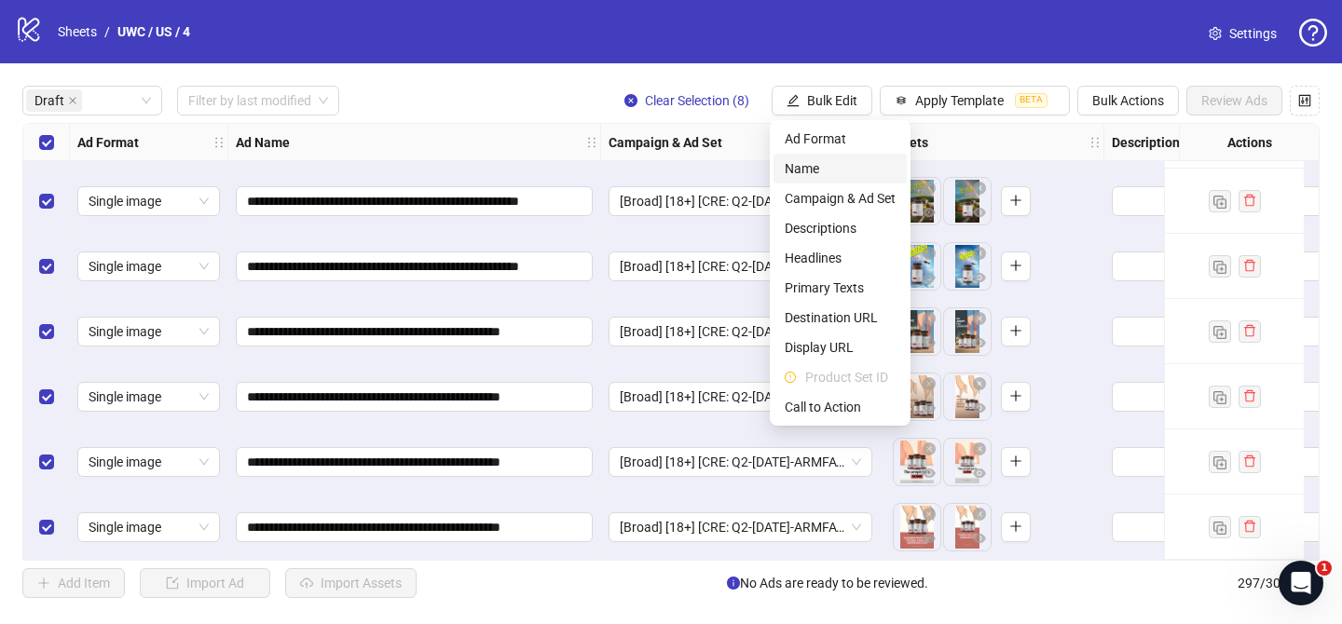
click at [827, 163] on span "Name" at bounding box center [840, 168] width 111 height 20
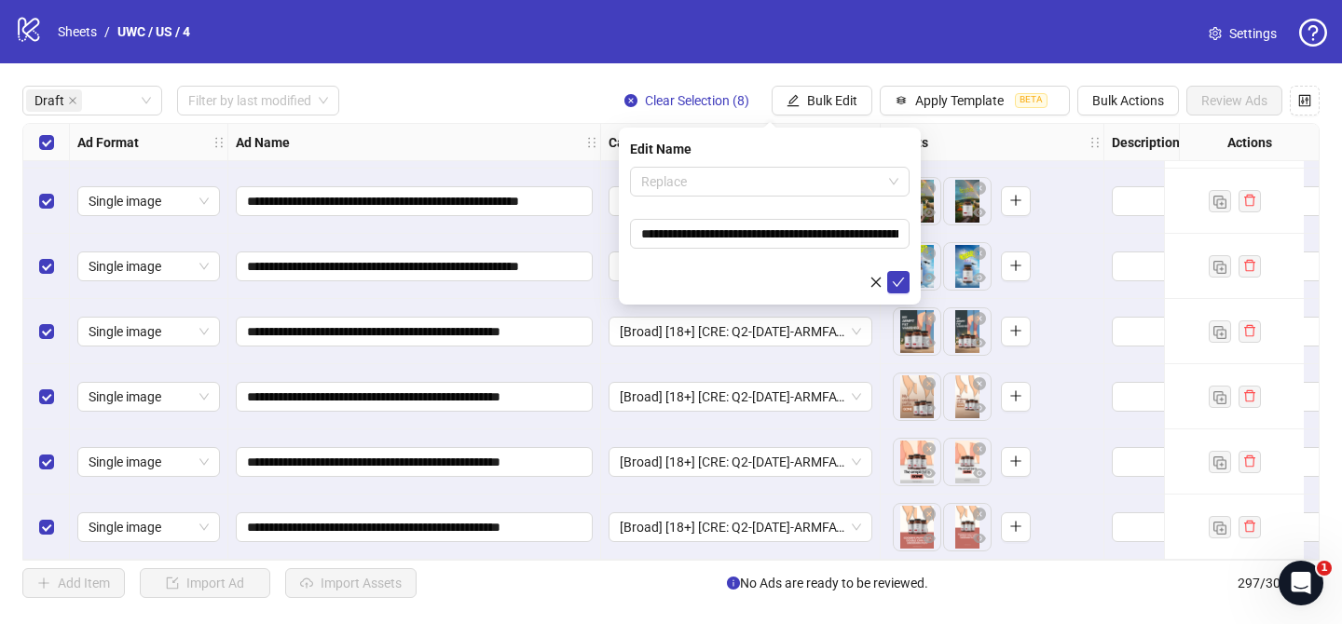
drag, startPoint x: 777, startPoint y: 171, endPoint x: 729, endPoint y: 228, distance: 74.7
click at [777, 171] on span "Replace" at bounding box center [769, 182] width 257 height 28
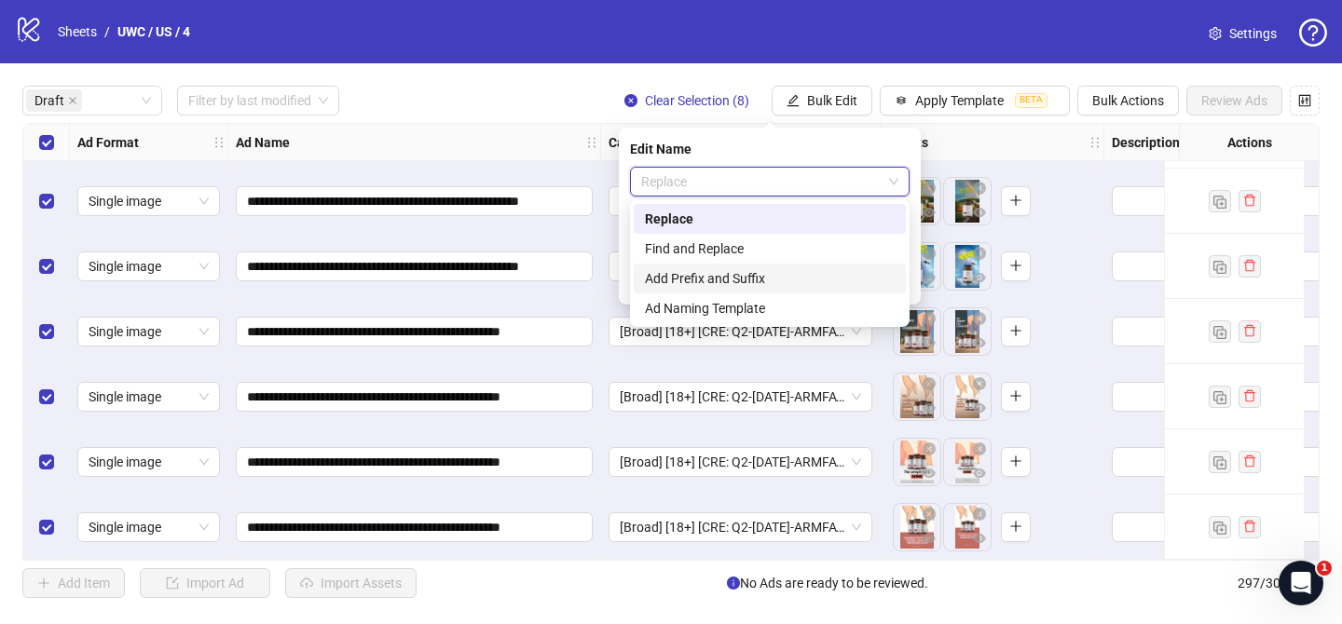
click at [699, 272] on div "Add Prefix and Suffix" at bounding box center [770, 278] width 250 height 20
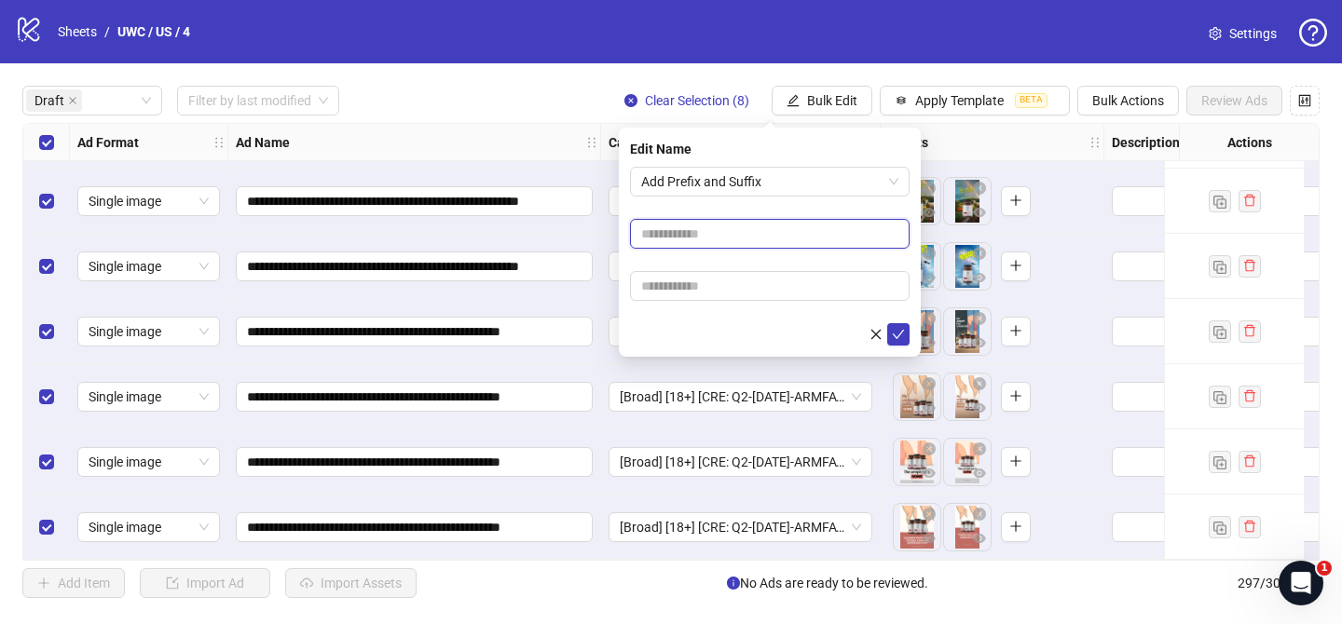
click at [731, 235] on input "text" at bounding box center [770, 234] width 280 height 30
paste input "**********"
type input "**********"
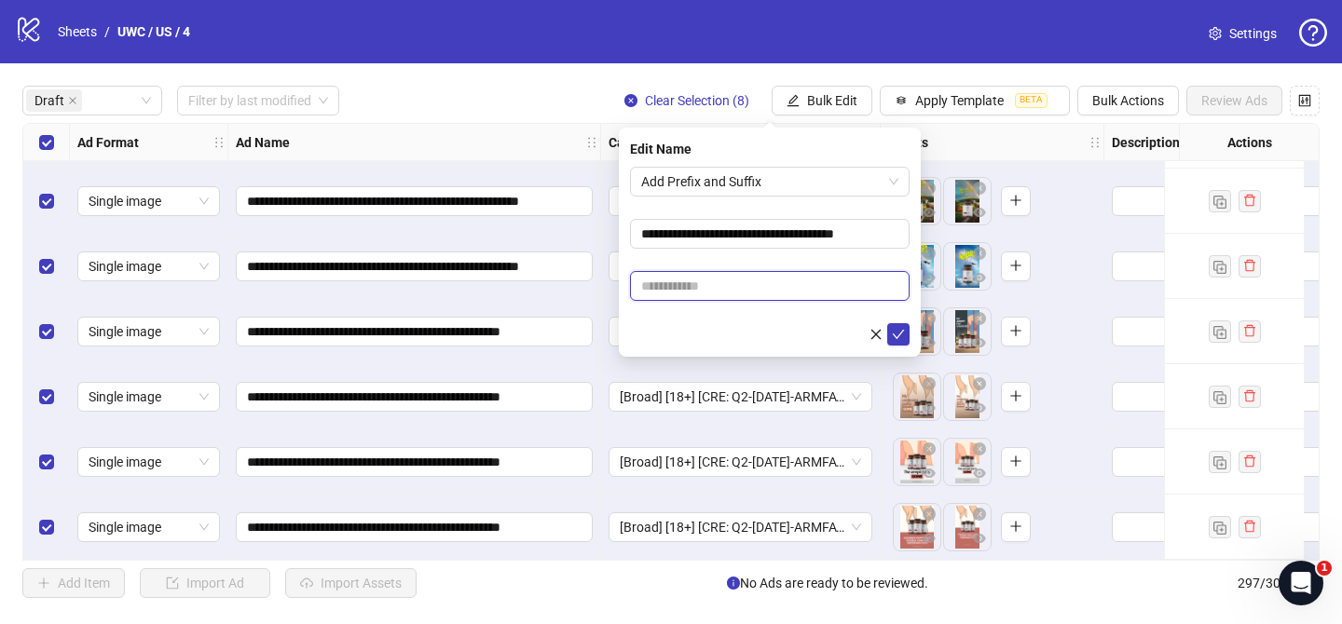
drag, startPoint x: 805, startPoint y: 289, endPoint x: 829, endPoint y: 295, distance: 25.1
click at [805, 289] on input "text" at bounding box center [770, 286] width 280 height 30
paste input "**********"
type input "**********"
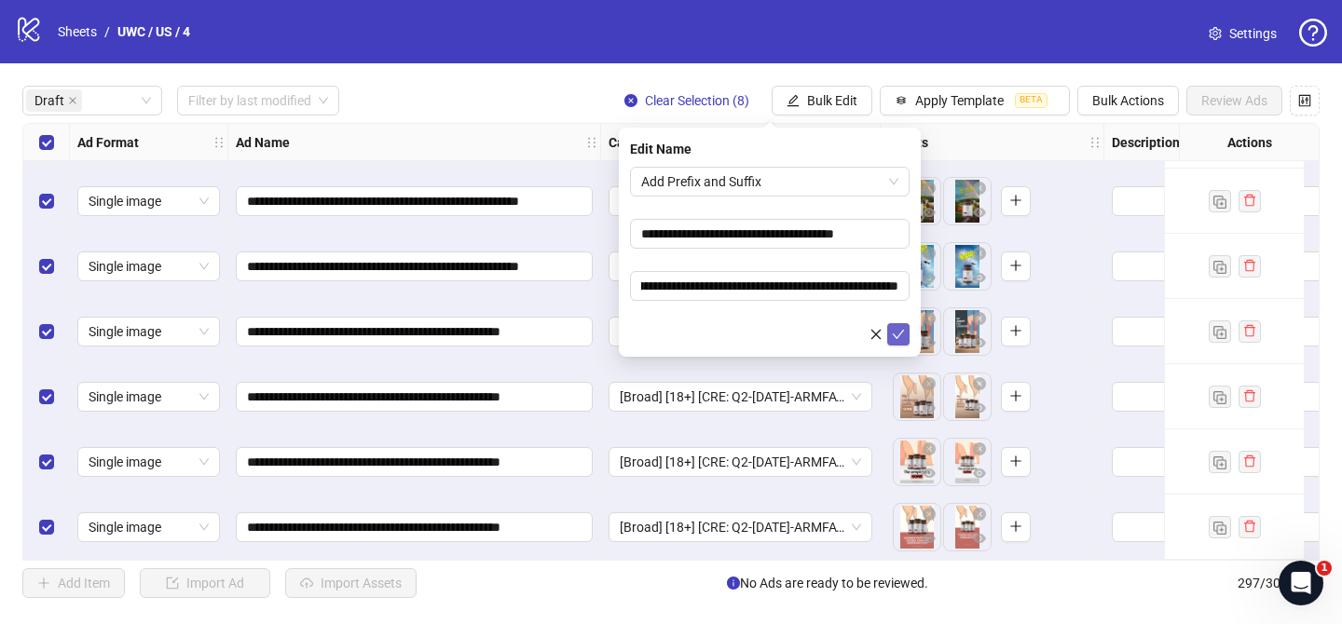
drag, startPoint x: 904, startPoint y: 336, endPoint x: 898, endPoint y: 326, distance: 11.7
click at [904, 336] on icon "check" at bounding box center [898, 334] width 13 height 13
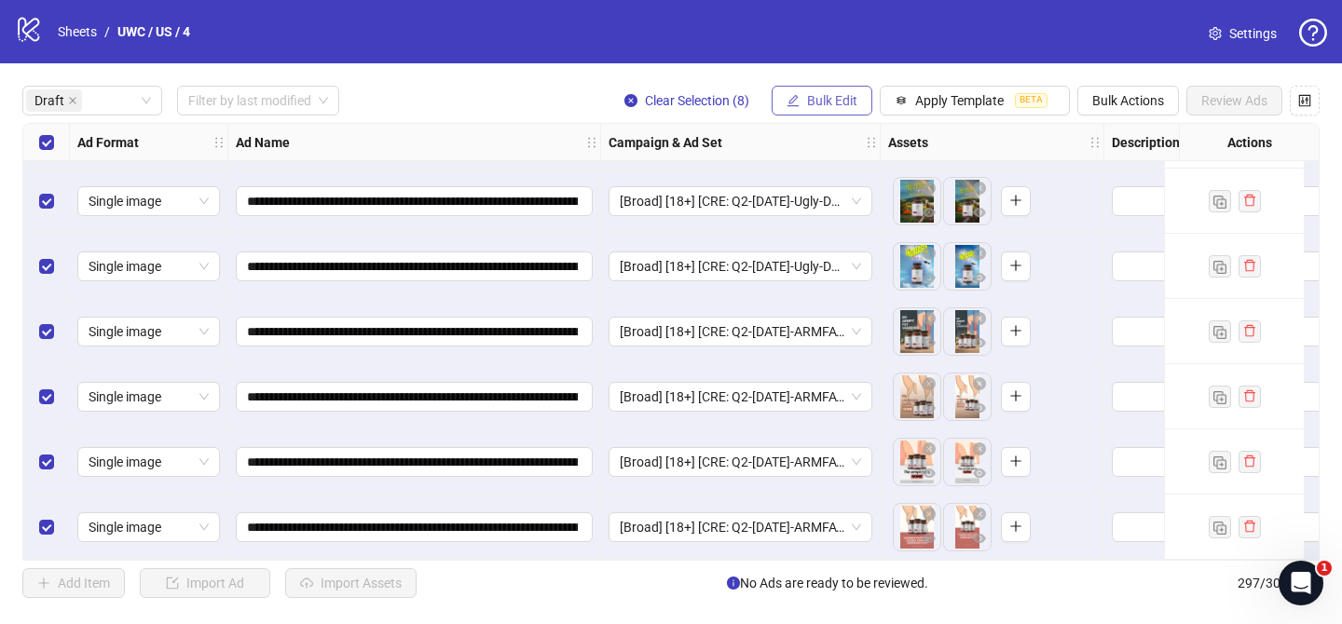
click at [834, 96] on span "Bulk Edit" at bounding box center [832, 100] width 50 height 15
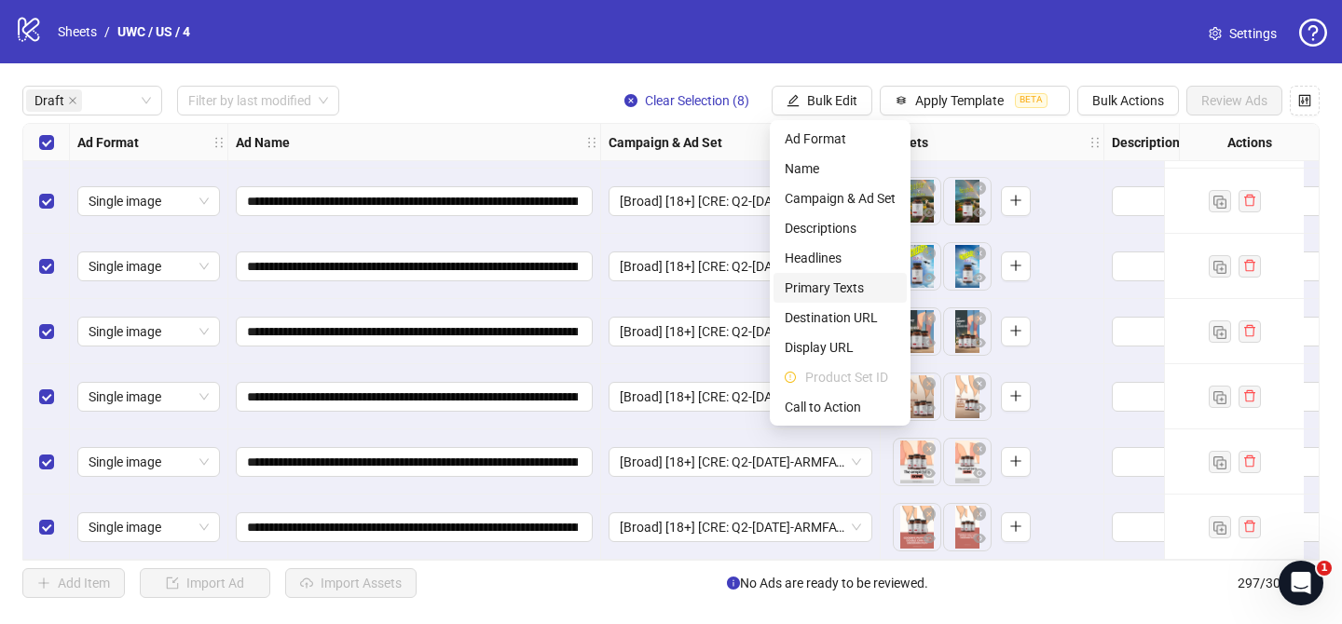
click at [841, 286] on span "Primary Texts" at bounding box center [840, 288] width 111 height 20
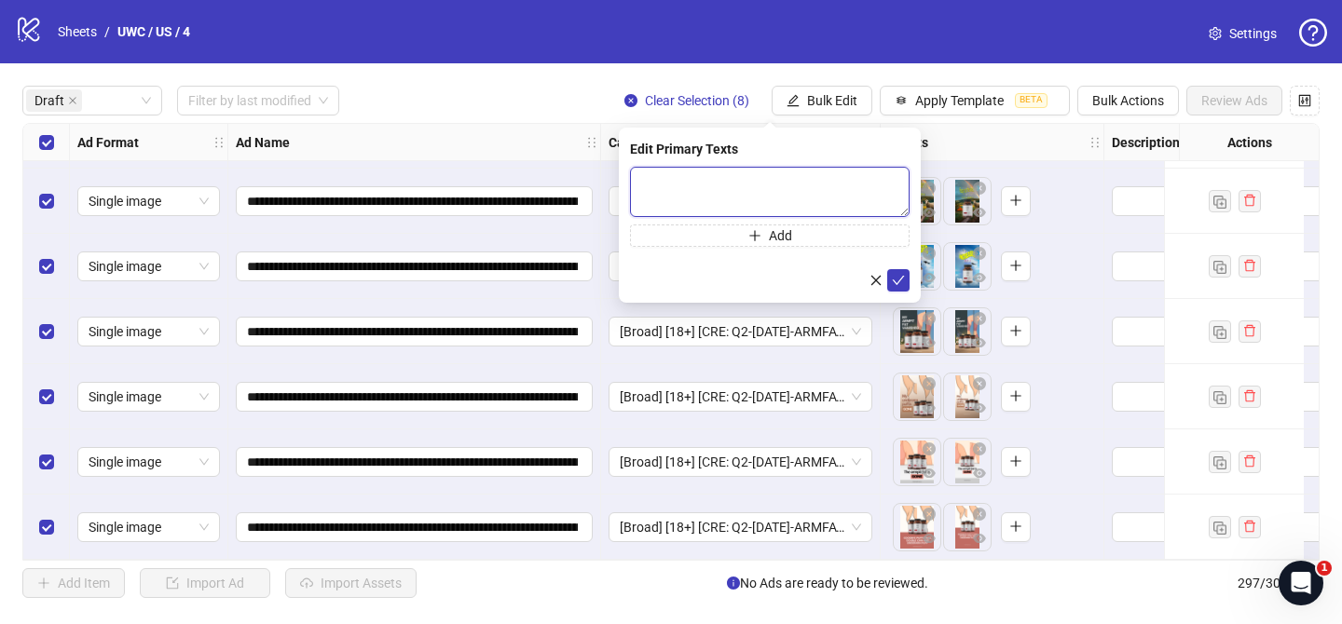
click at [888, 195] on textarea at bounding box center [770, 192] width 280 height 50
paste textarea "**********"
type textarea "**********"
click at [897, 283] on icon "check" at bounding box center [898, 280] width 13 height 13
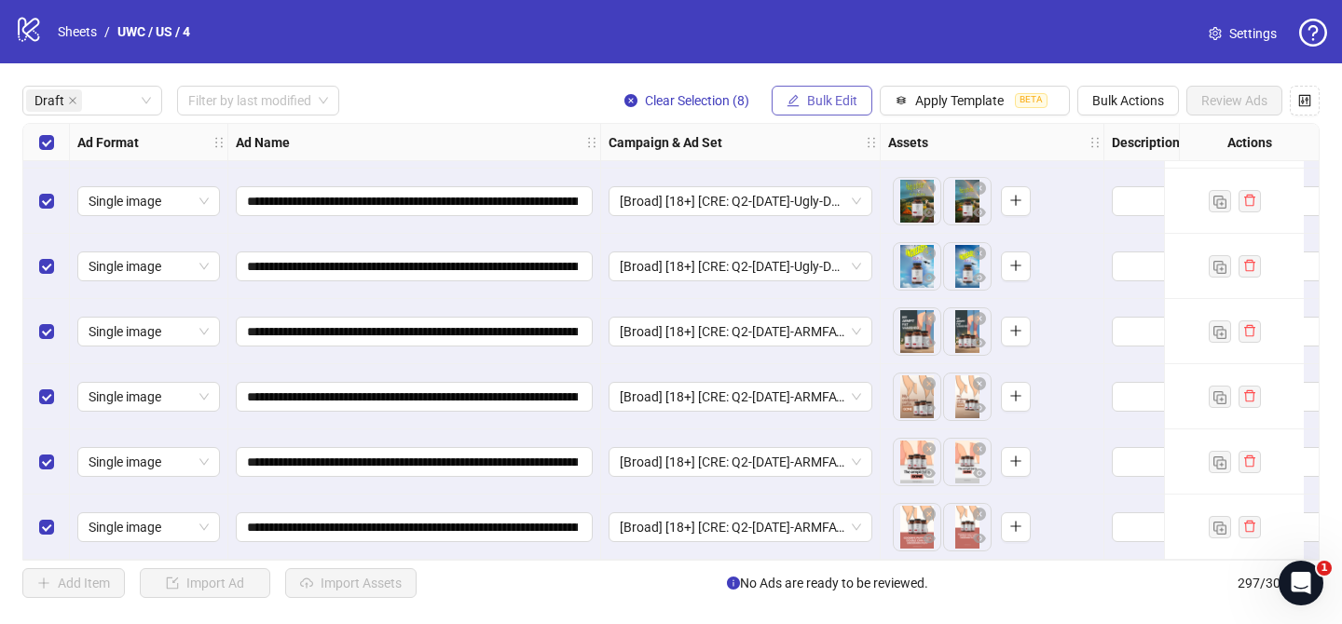
click at [838, 102] on span "Bulk Edit" at bounding box center [832, 100] width 50 height 15
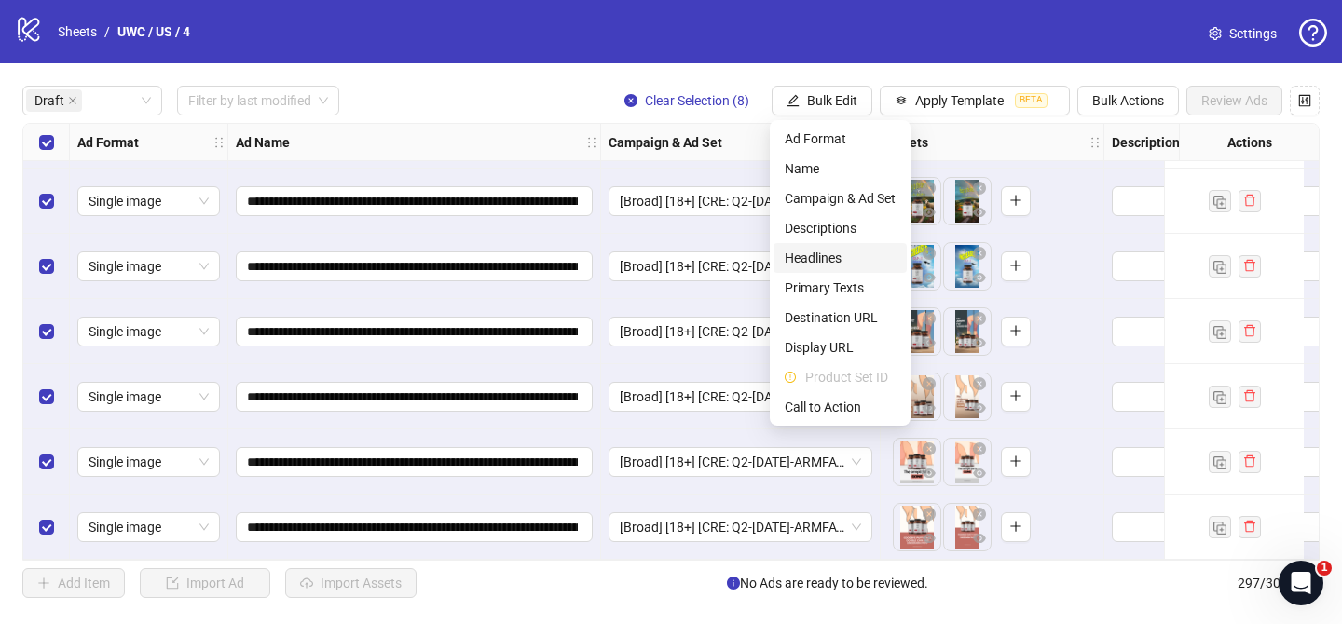
click at [850, 261] on span "Headlines" at bounding box center [840, 258] width 111 height 20
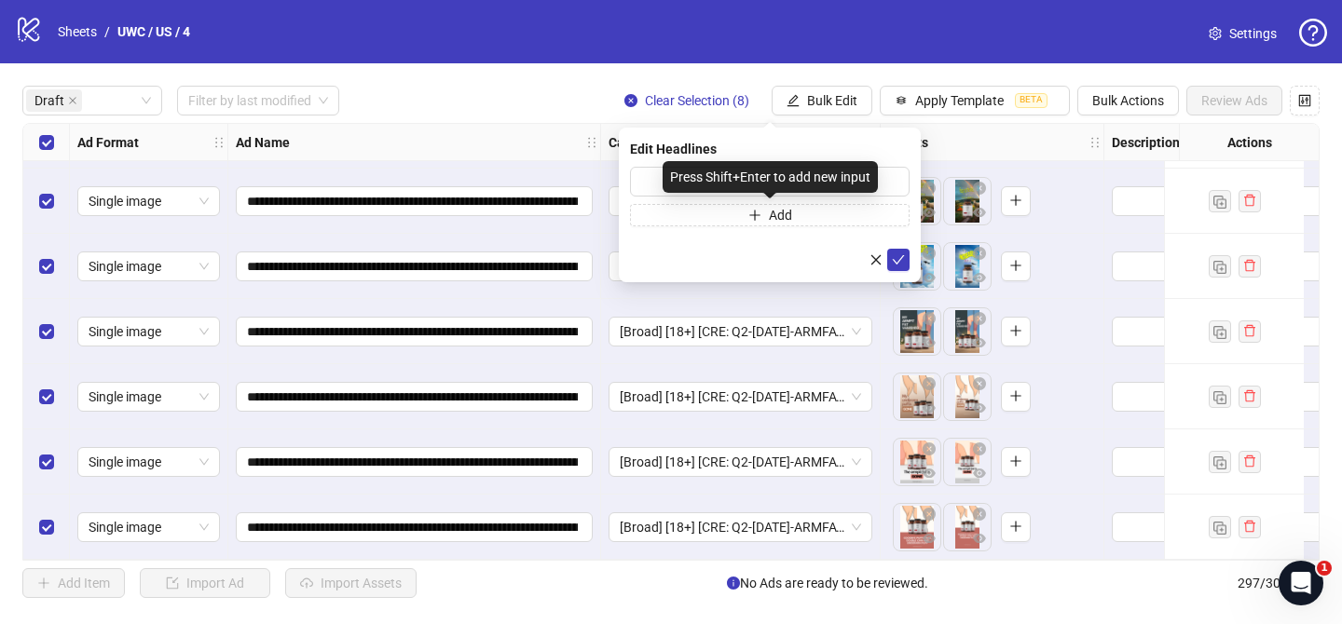
click at [874, 184] on div "Press Shift+Enter to add new input" at bounding box center [769, 177] width 215 height 32
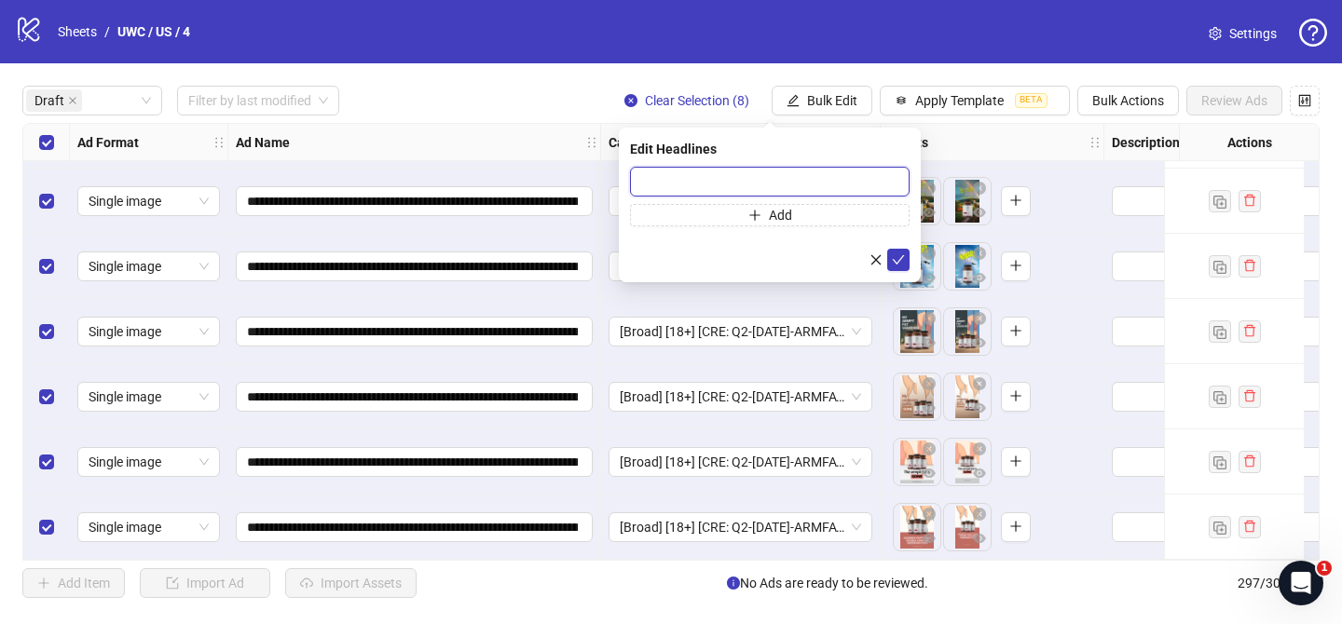
click at [901, 181] on input "text" at bounding box center [770, 182] width 280 height 30
paste input "**********"
type input "**********"
click at [899, 249] on button "submit" at bounding box center [898, 260] width 22 height 22
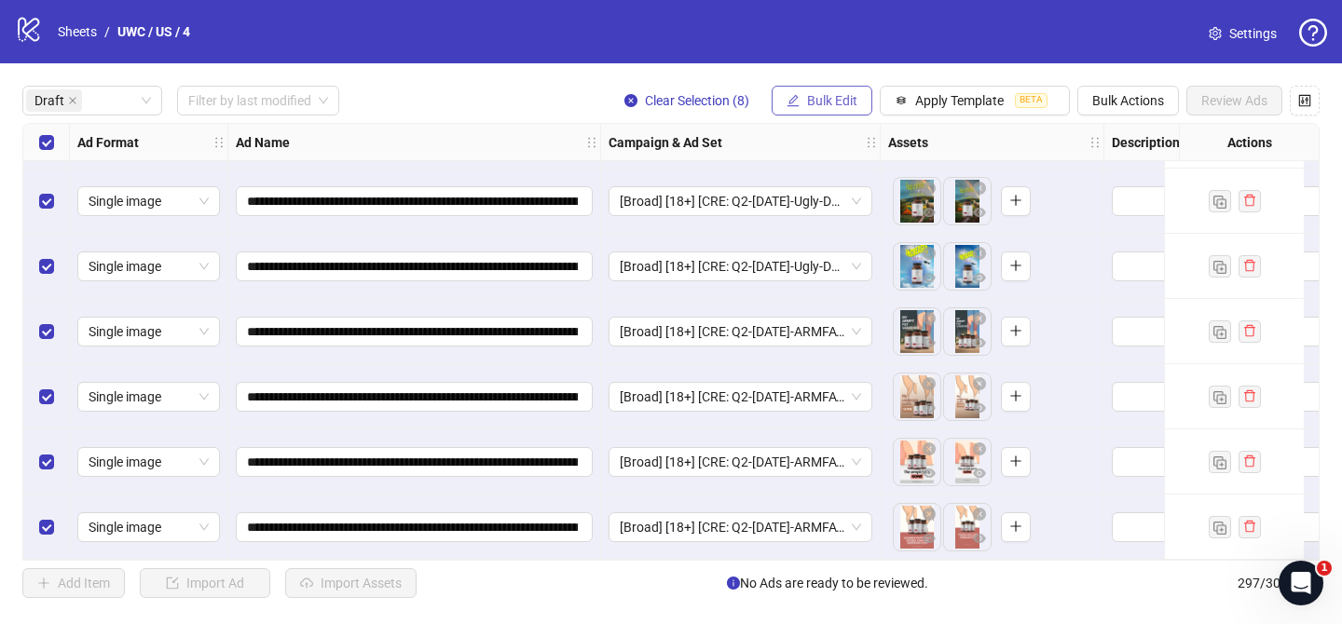
click at [834, 96] on span "Bulk Edit" at bounding box center [832, 100] width 50 height 15
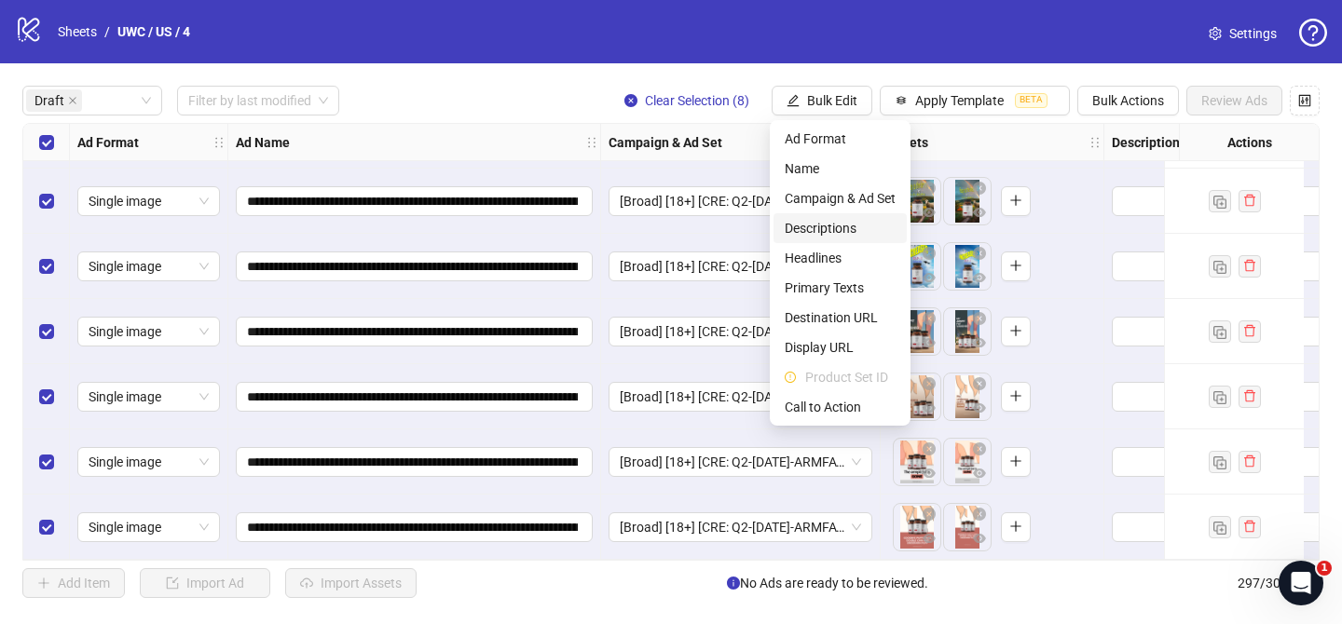
click at [840, 232] on span "Descriptions" at bounding box center [840, 228] width 111 height 20
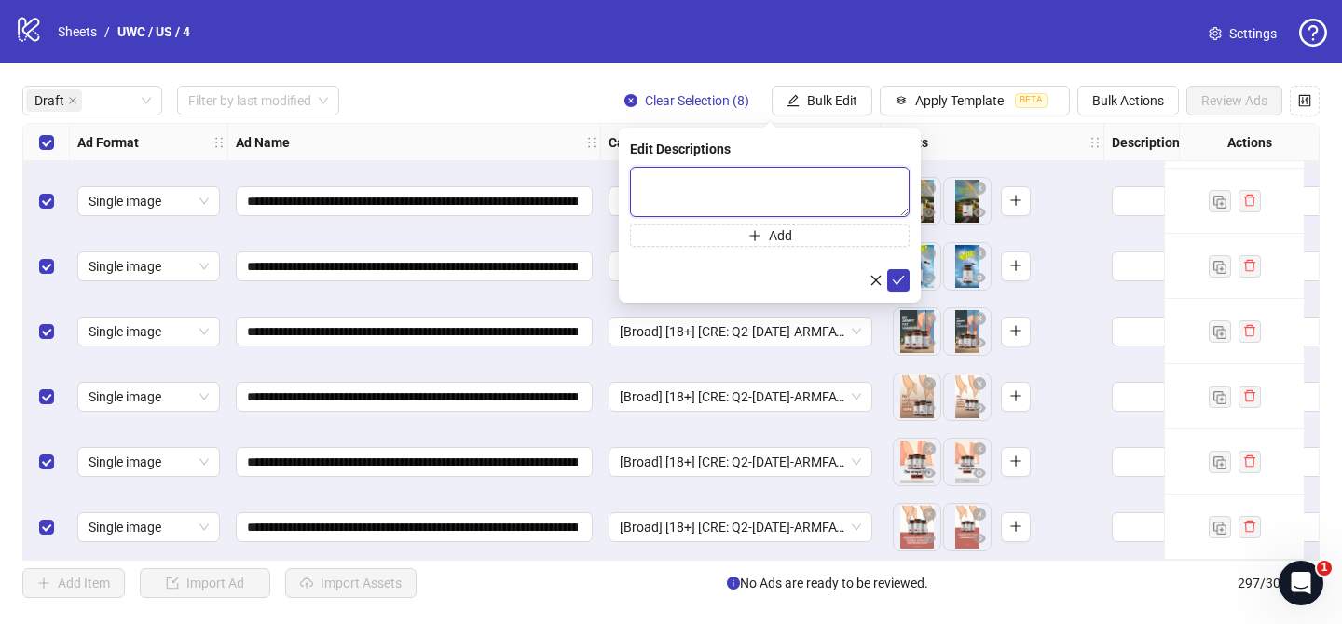
drag, startPoint x: 881, startPoint y: 178, endPoint x: 916, endPoint y: 239, distance: 71.0
click at [881, 179] on textarea at bounding box center [770, 192] width 280 height 50
click at [903, 283] on icon "check" at bounding box center [898, 280] width 13 height 13
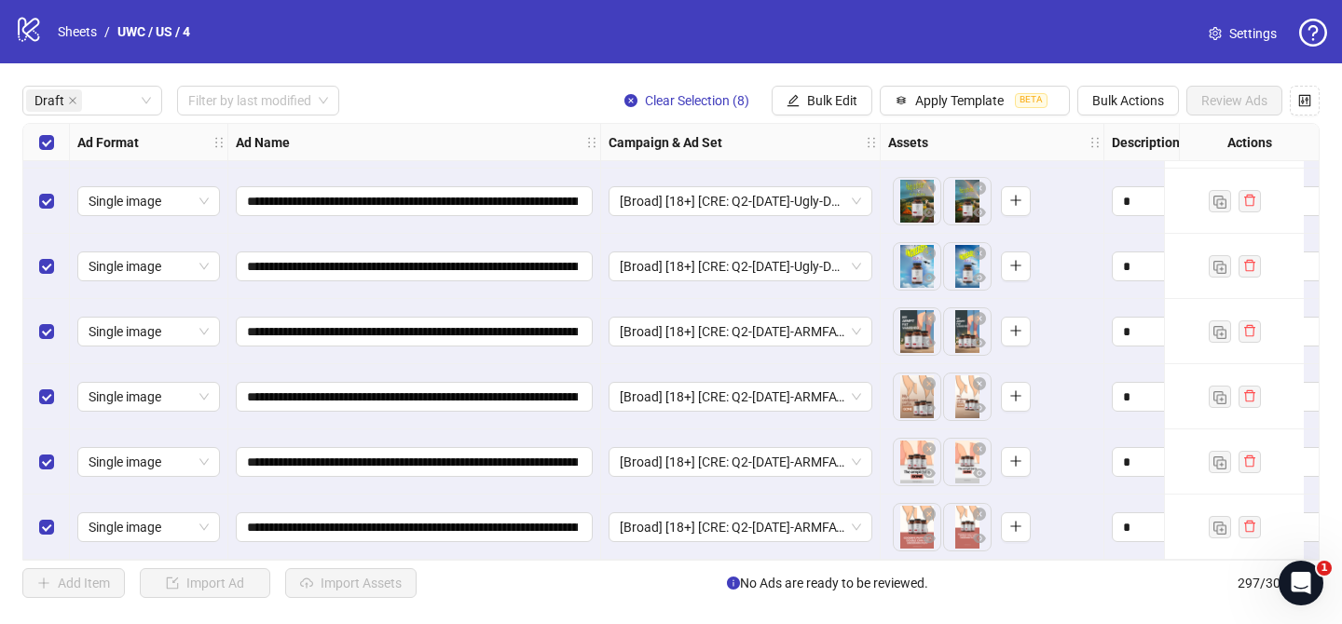
drag, startPoint x: 818, startPoint y: 98, endPoint x: 838, endPoint y: 143, distance: 48.8
click at [818, 98] on span "Bulk Edit" at bounding box center [832, 100] width 50 height 15
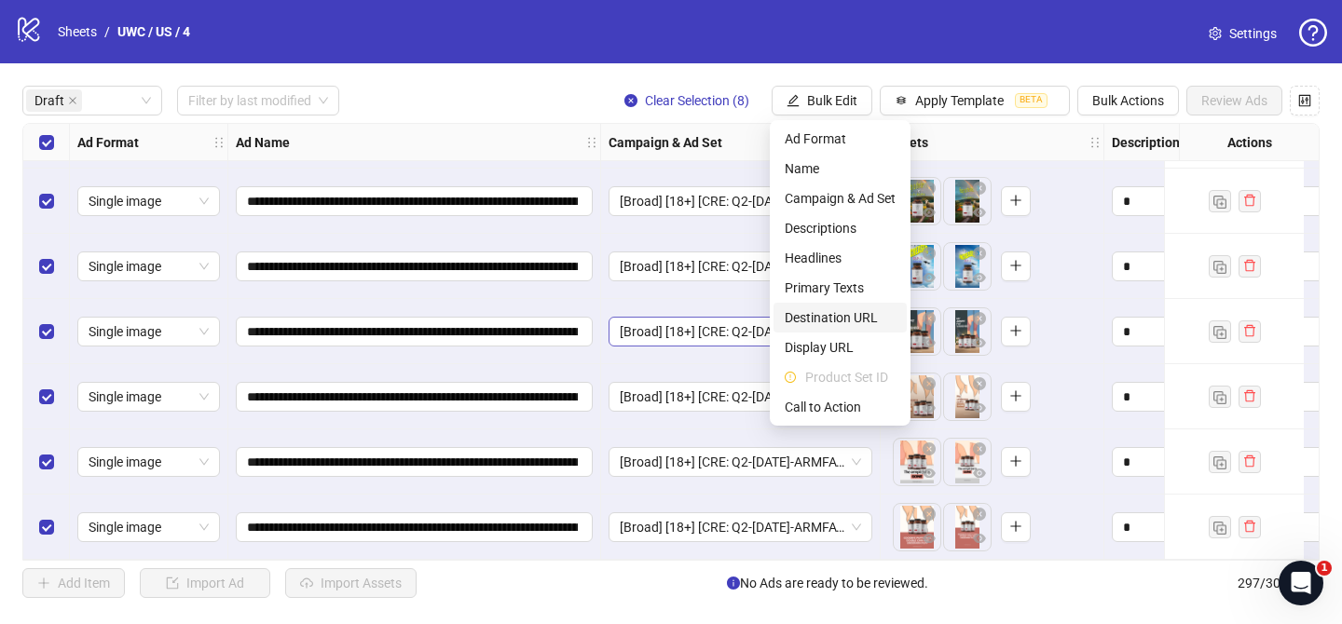
click at [845, 312] on span "Destination URL" at bounding box center [840, 317] width 111 height 20
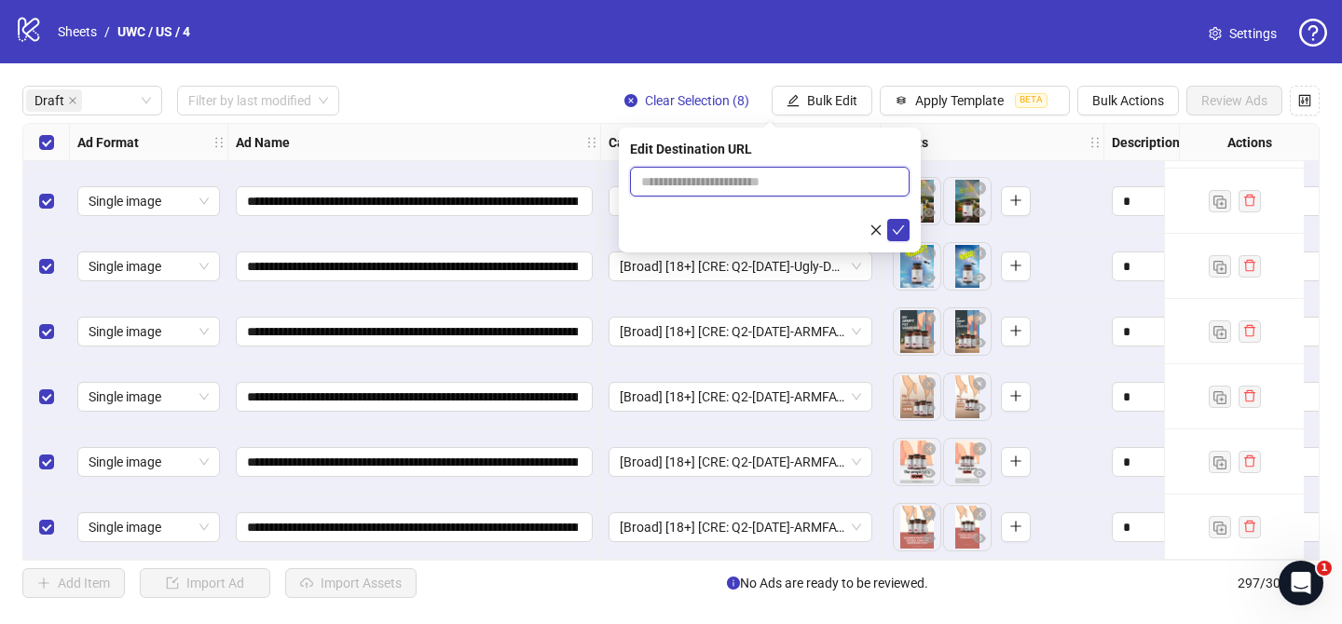
drag, startPoint x: 854, startPoint y: 186, endPoint x: 873, endPoint y: 210, distance: 30.4
click at [854, 186] on input "text" at bounding box center [762, 181] width 242 height 20
paste input "**********"
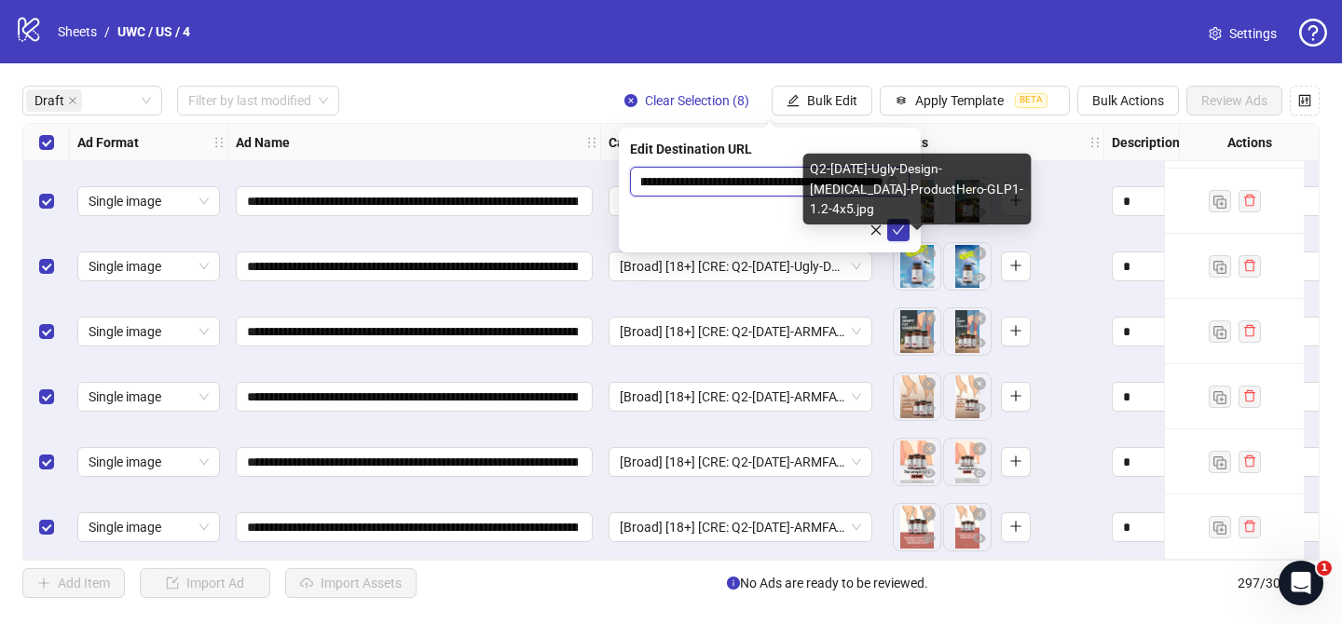
type input "**********"
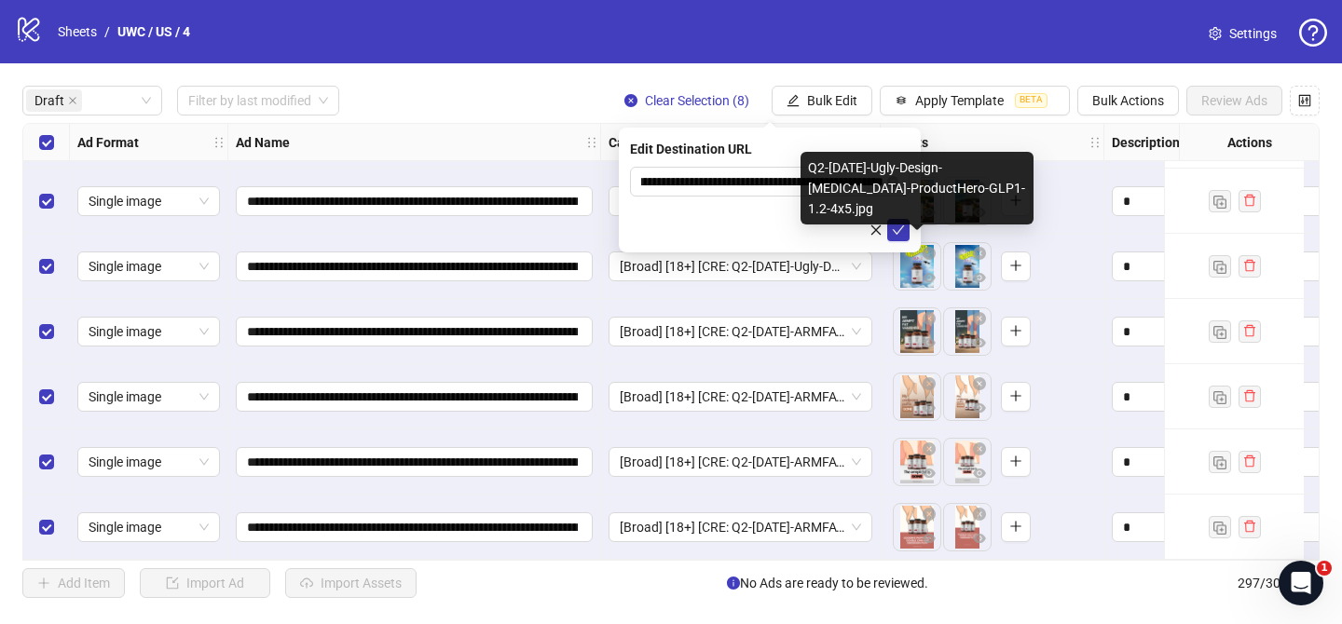
scroll to position [0, 0]
click at [907, 241] on div "**********" at bounding box center [770, 190] width 302 height 125
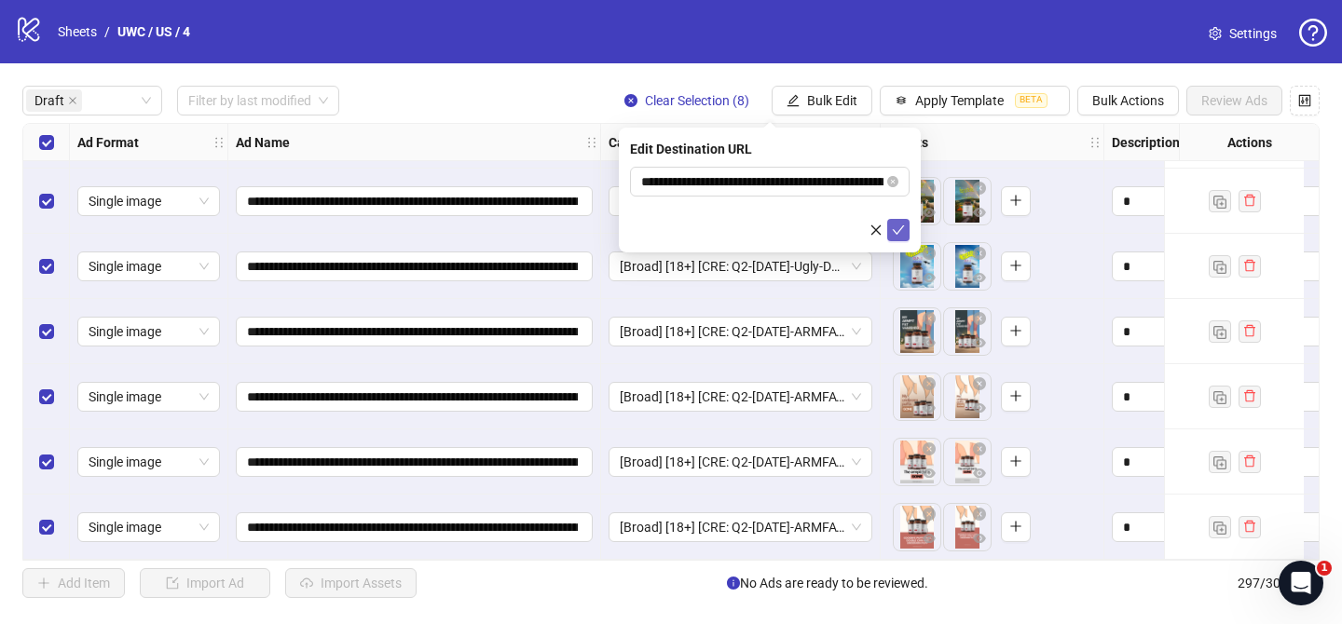
click at [898, 232] on icon "check" at bounding box center [899, 229] width 12 height 9
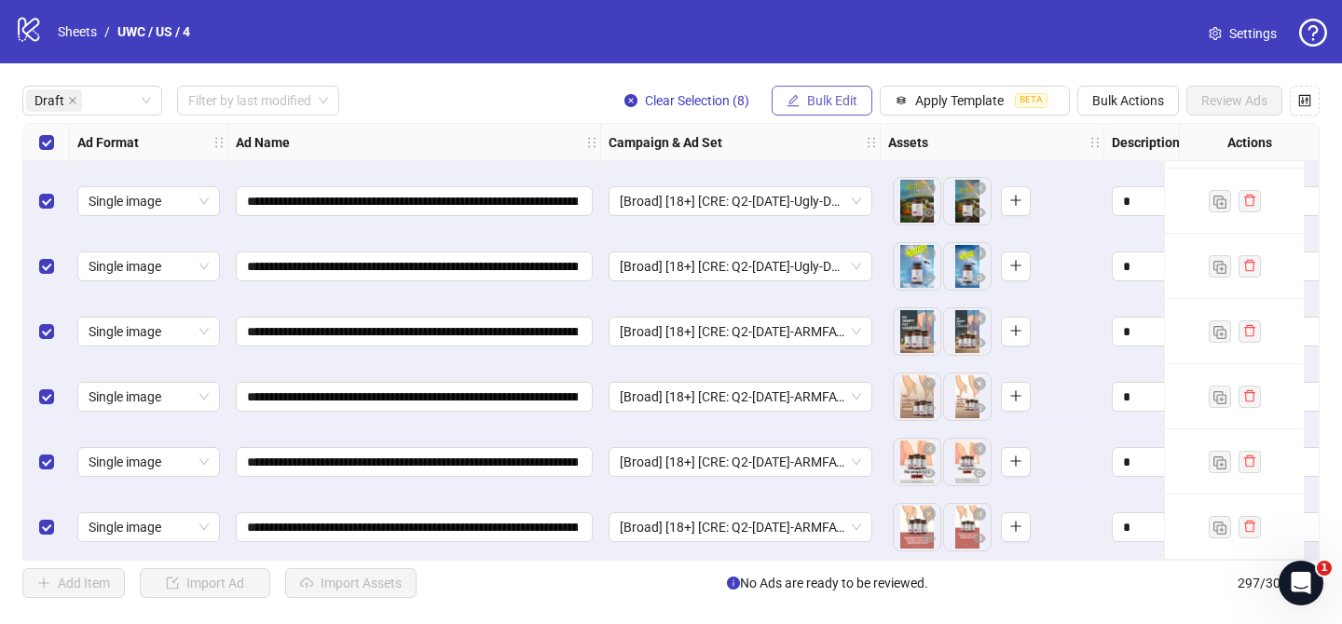
click at [845, 91] on button "Bulk Edit" at bounding box center [822, 101] width 101 height 30
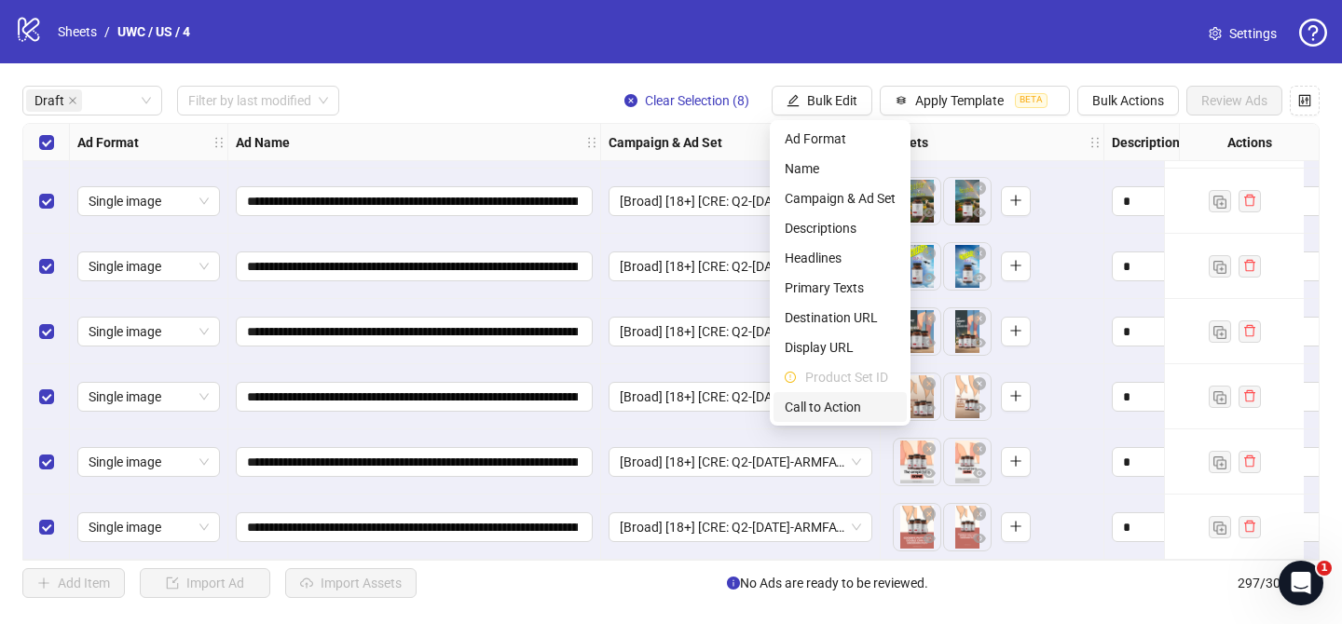
click at [835, 397] on span "Call to Action" at bounding box center [840, 407] width 111 height 20
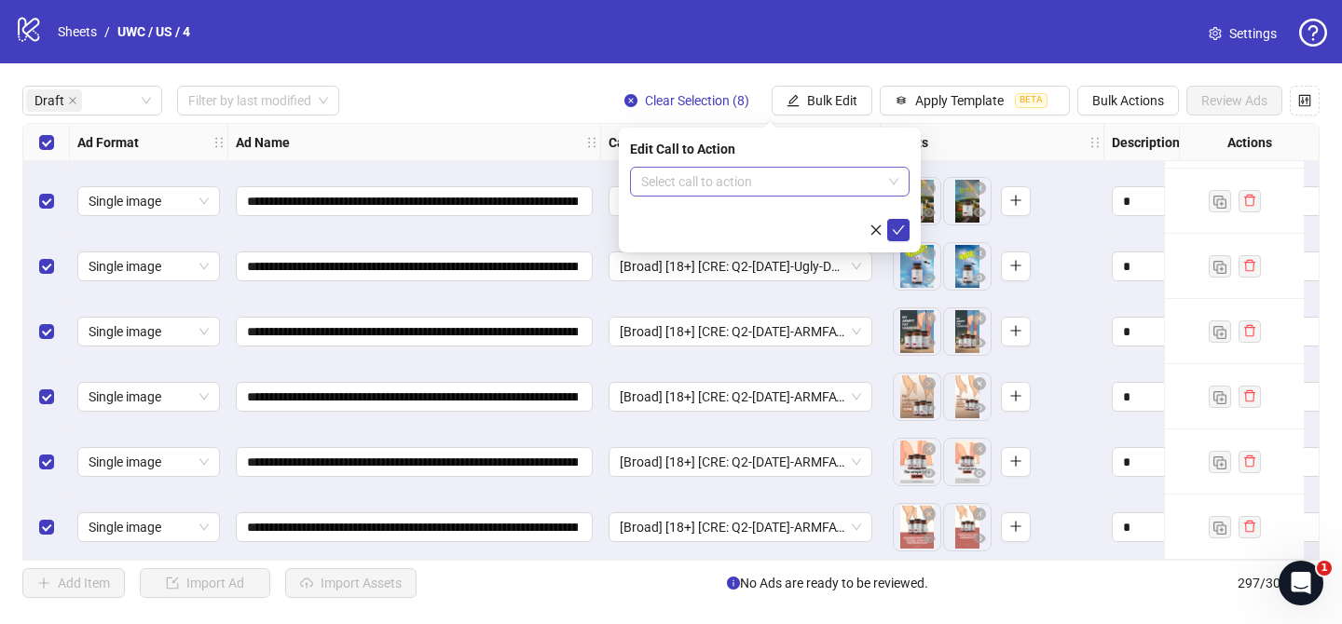
click at [829, 180] on input "search" at bounding box center [761, 182] width 240 height 28
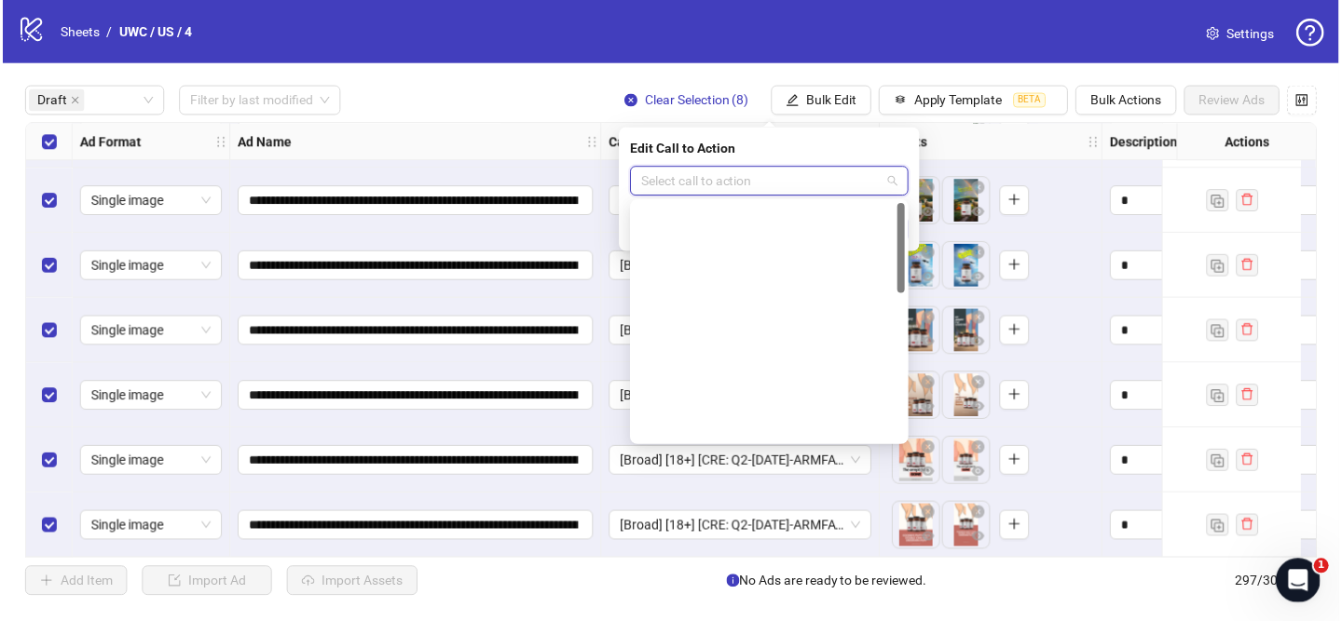
scroll to position [388, 0]
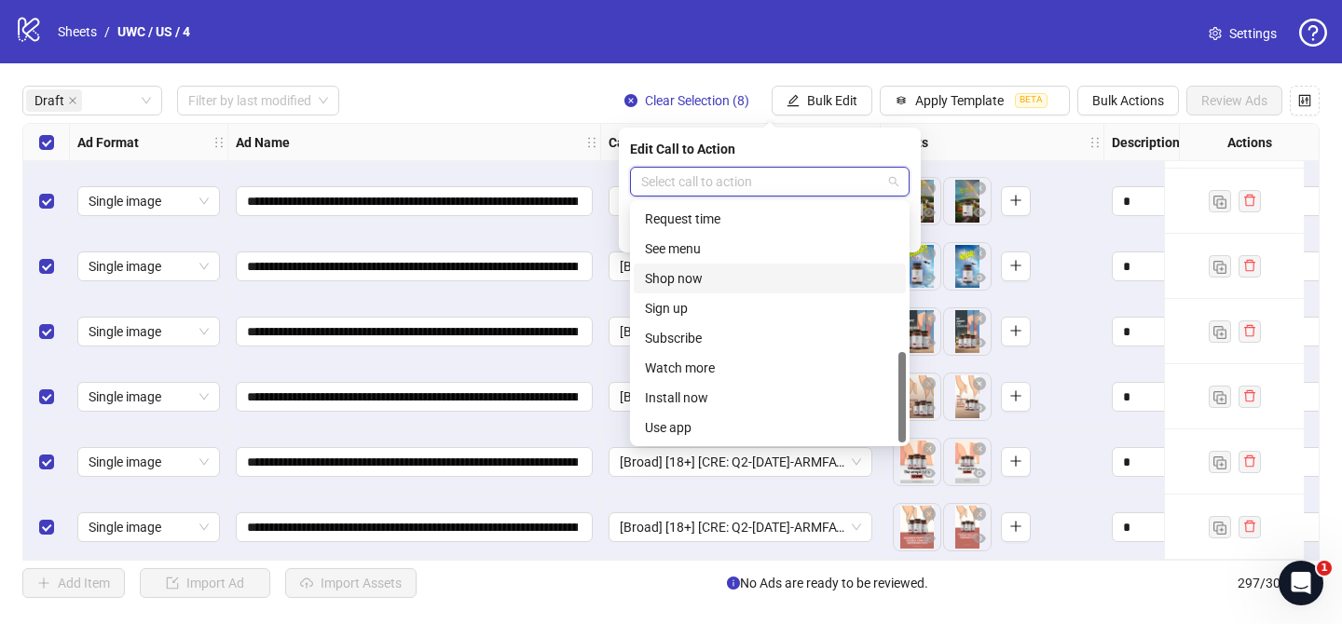
click at [663, 274] on div "Shop now" at bounding box center [770, 278] width 250 height 20
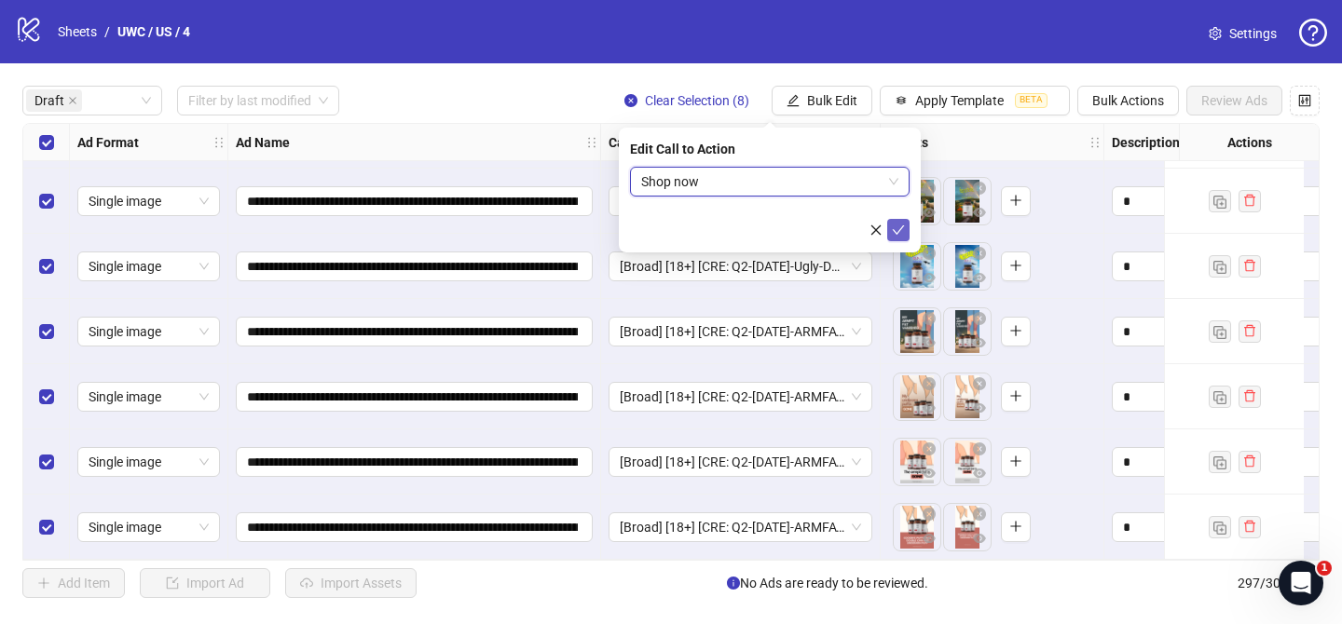
click at [895, 234] on icon "check" at bounding box center [898, 230] width 13 height 13
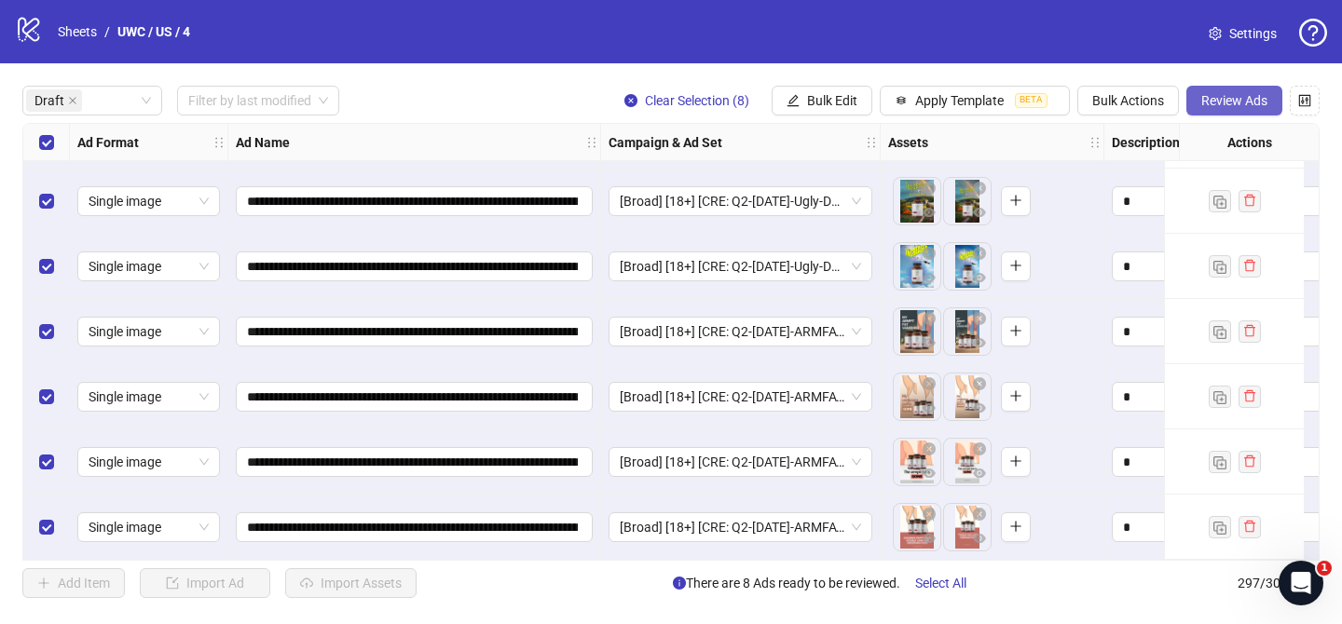
click at [1246, 100] on span "Review Ads" at bounding box center [1234, 100] width 66 height 15
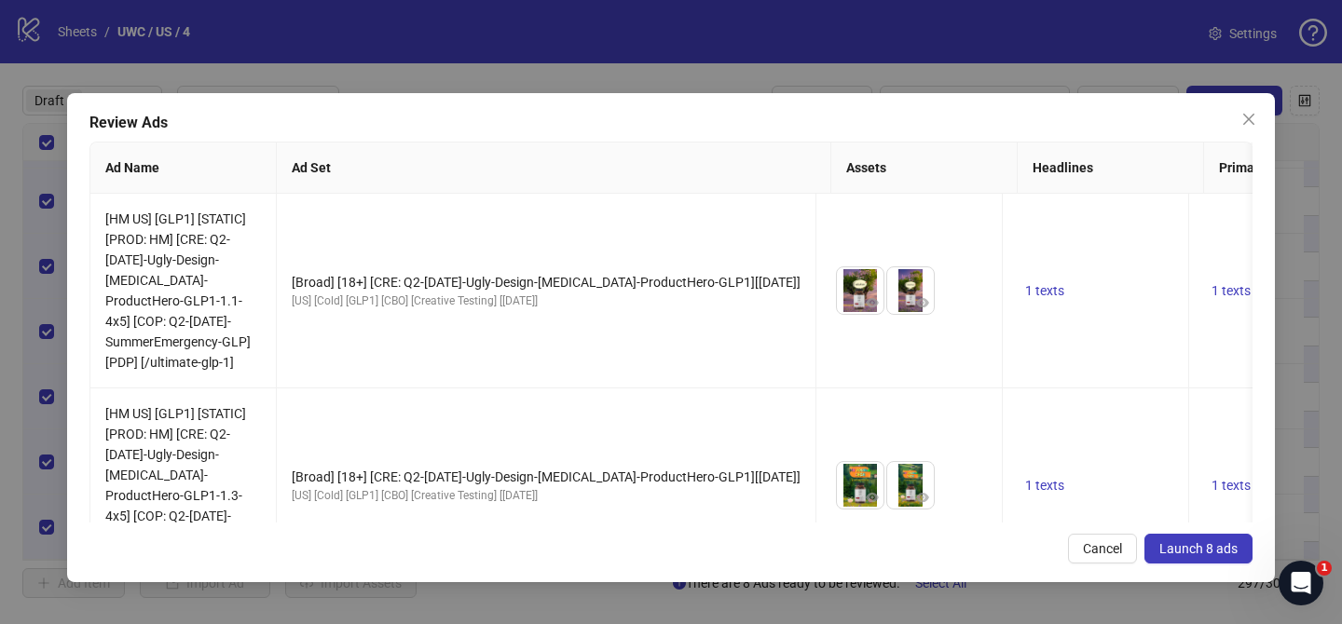
click at [1192, 546] on span "Launch 8 ads" at bounding box center [1198, 548] width 78 height 15
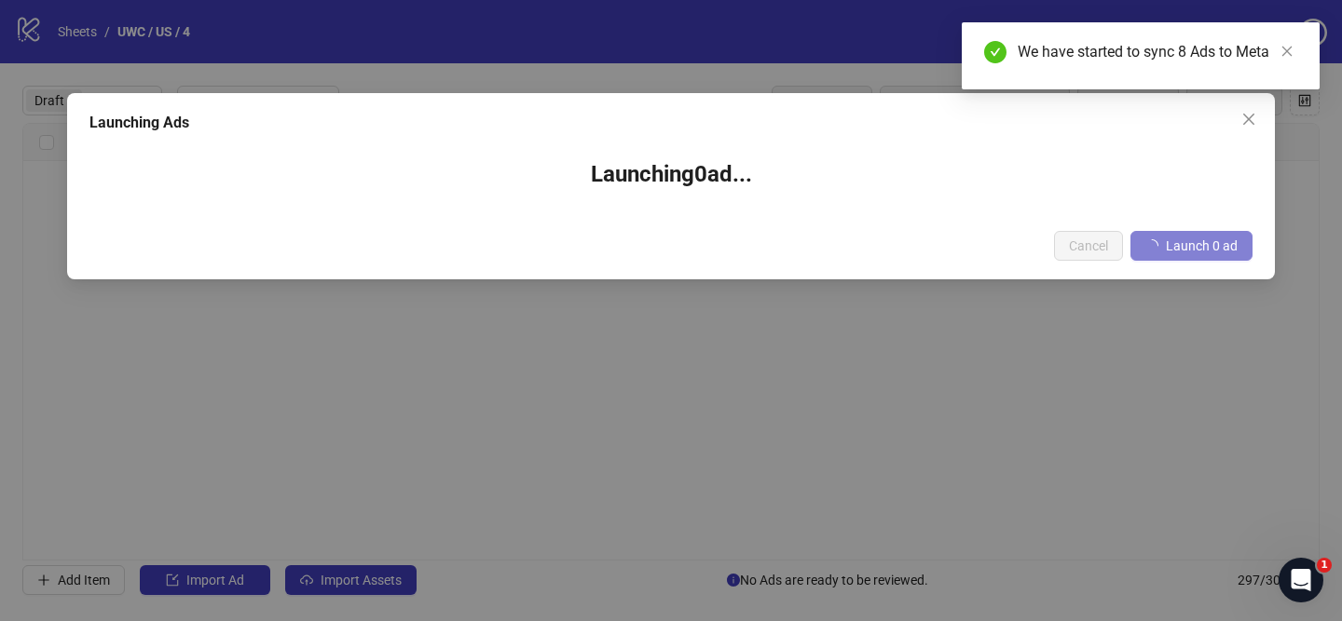
scroll to position [0, 0]
